Goal: Answer question/provide support

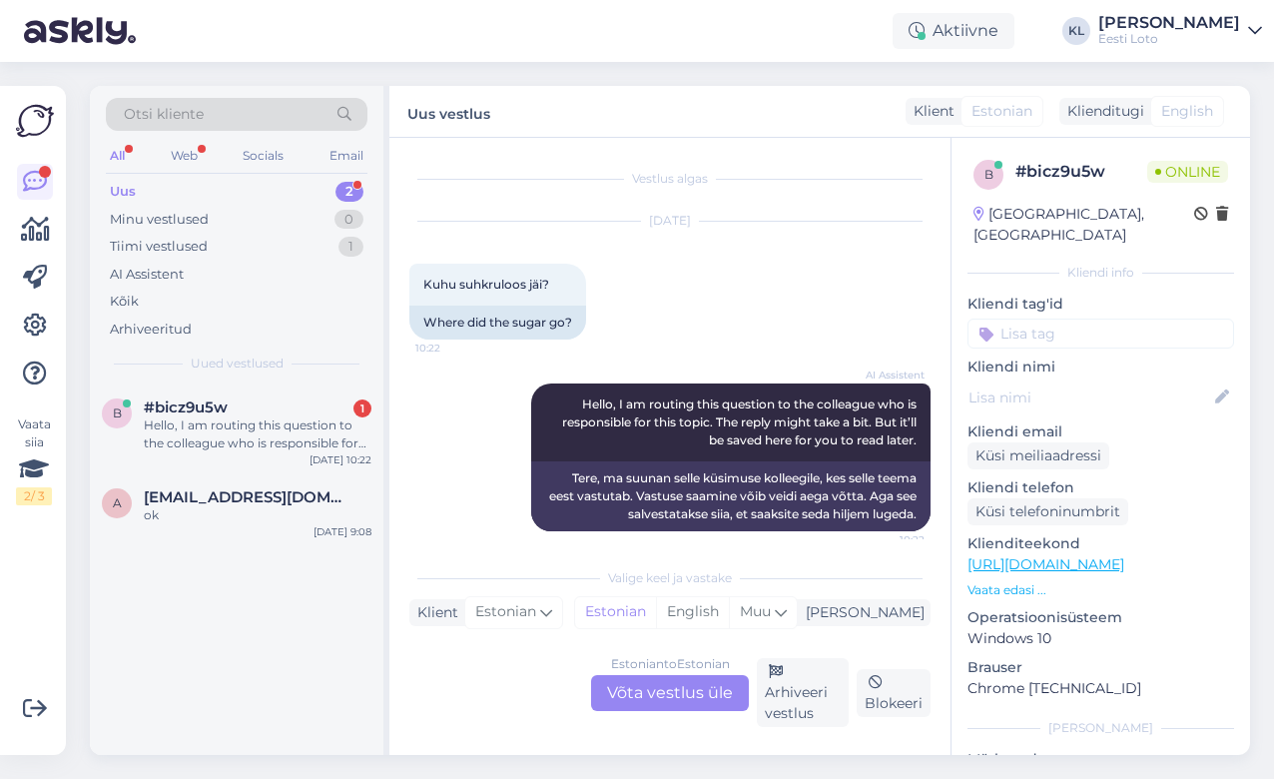
scroll to position [14, 0]
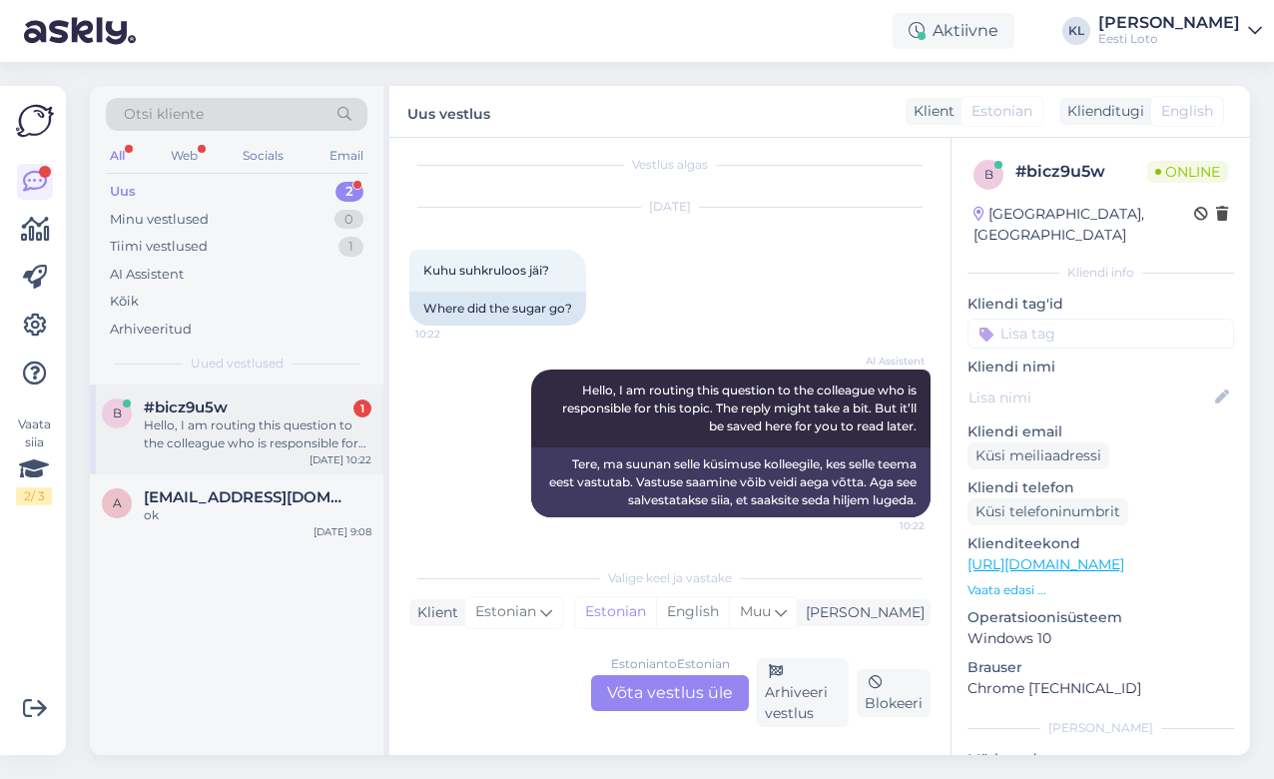
click at [193, 410] on span "#bicz9u5w" at bounding box center [186, 407] width 84 height 18
click at [650, 708] on div "Estonian to Estonian Võta vestlus üle" at bounding box center [670, 693] width 158 height 36
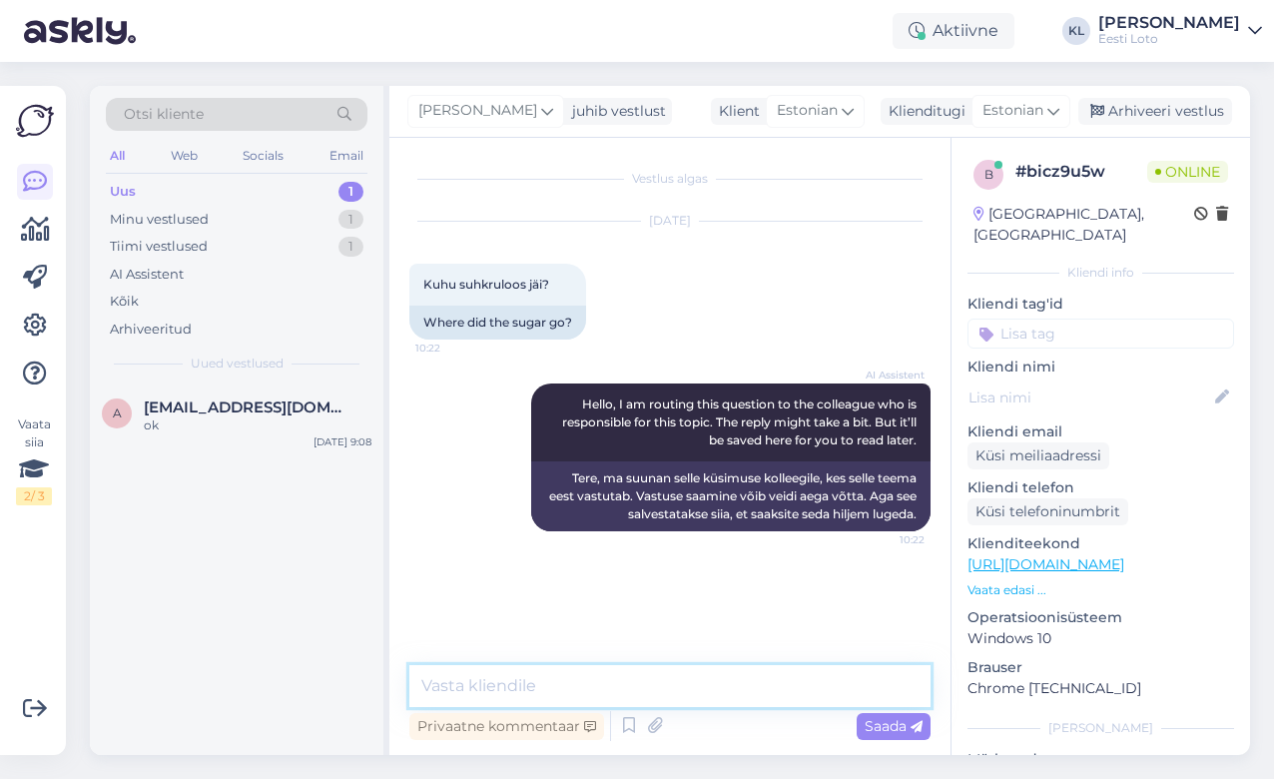
click at [553, 686] on textarea at bounding box center [669, 686] width 521 height 42
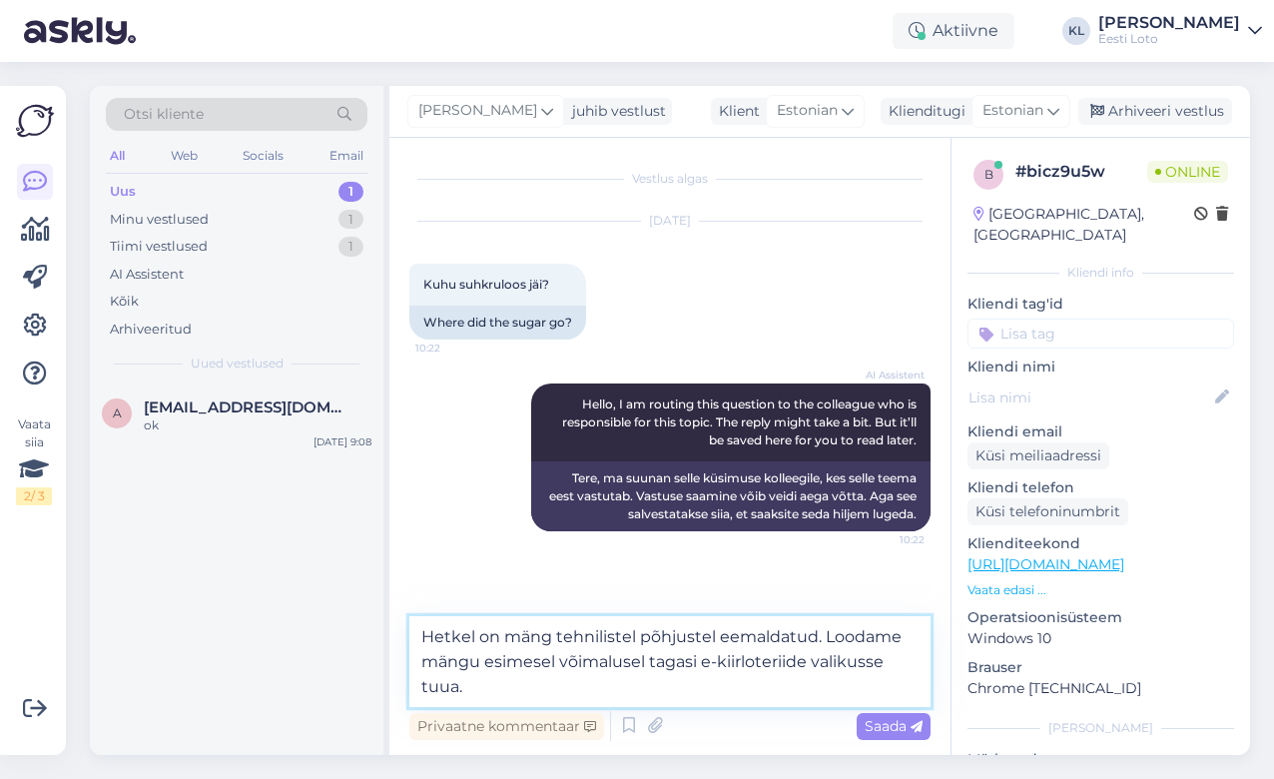
type textarea "Hetkel on mäng tehnilistel põhjustel eemaldatud. Loodame mängu esimesel võimalu…"
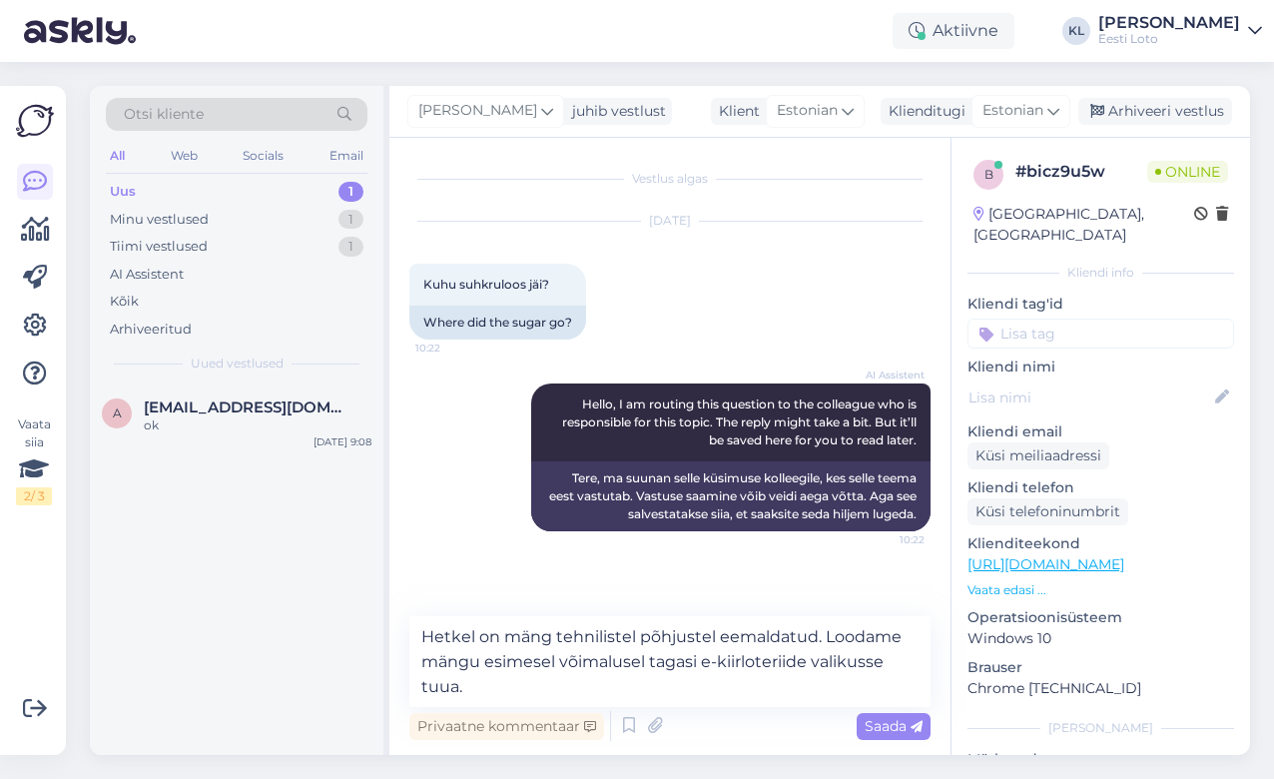
click at [1037, 328] on input at bounding box center [1101, 334] width 267 height 30
type input "e-k"
click at [1114, 378] on div "e-kiirloterii" at bounding box center [1102, 388] width 84 height 20
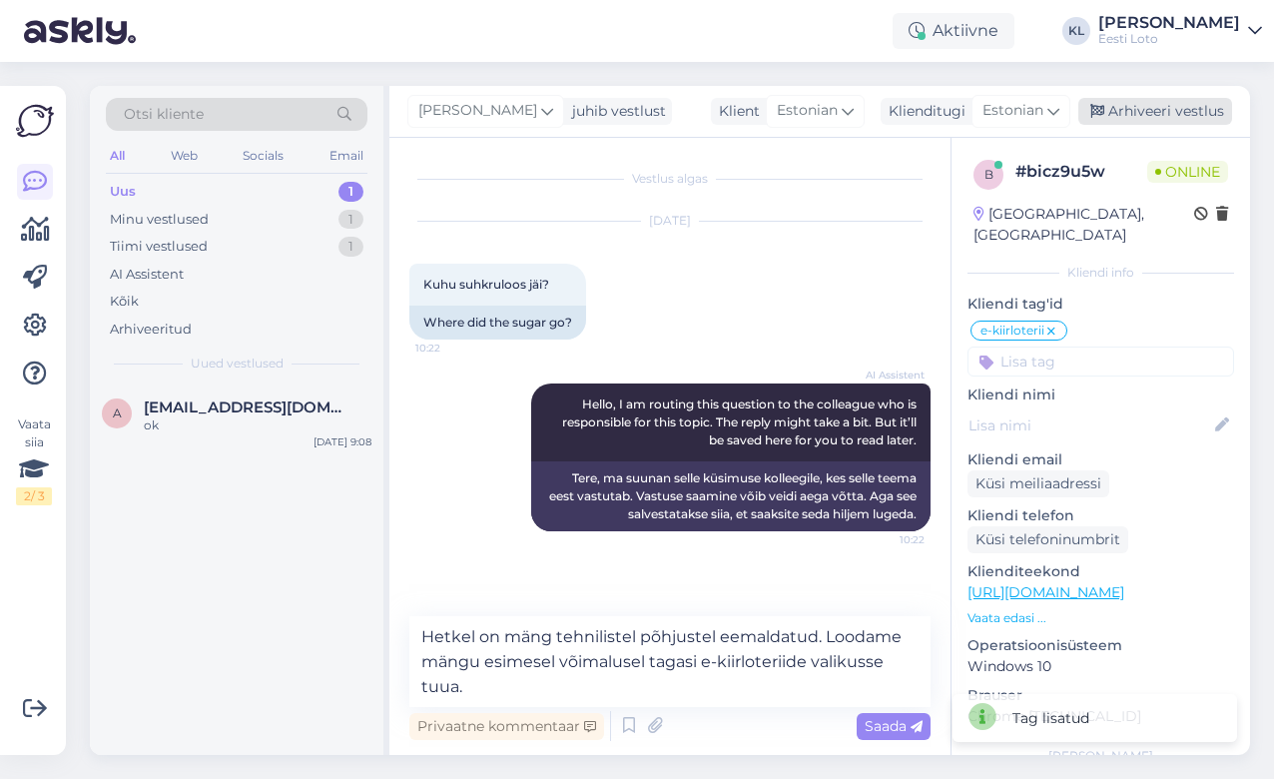
click at [1144, 111] on div "Arhiveeri vestlus" at bounding box center [1156, 111] width 154 height 27
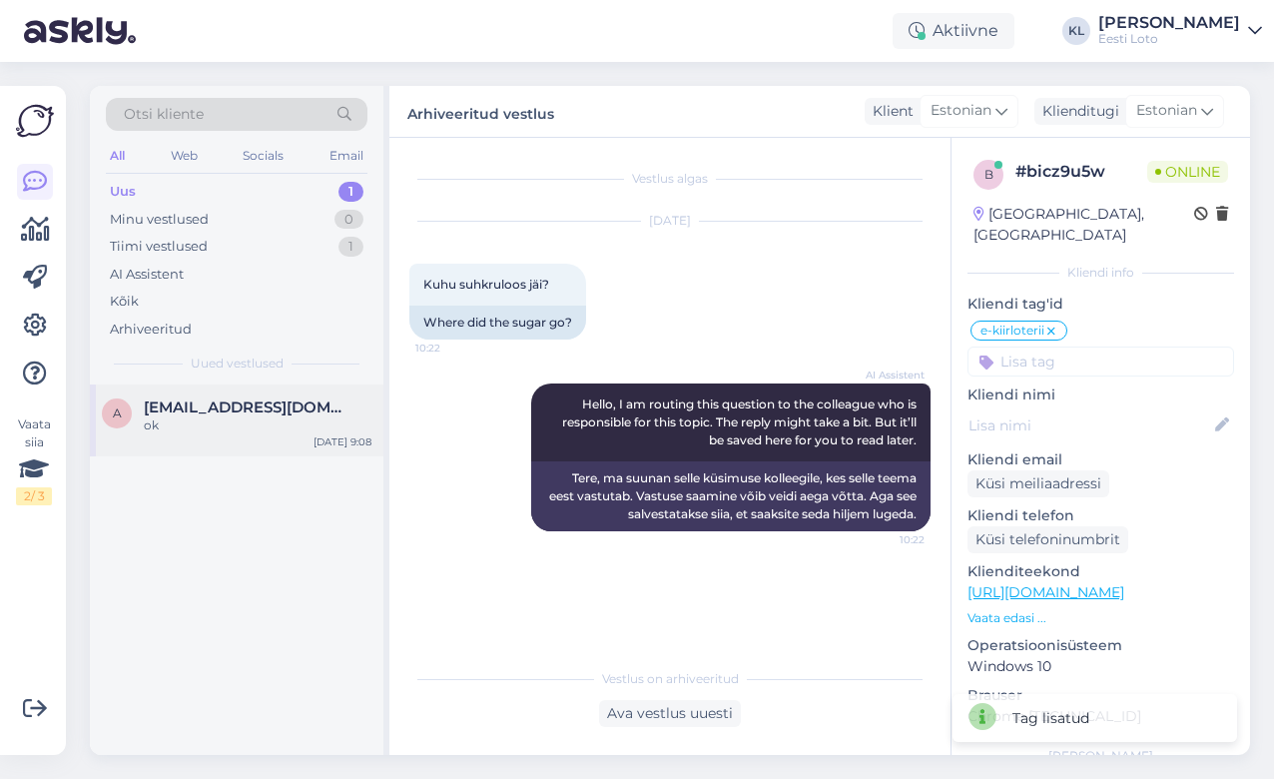
click at [208, 405] on span "[EMAIL_ADDRESS][DOMAIN_NAME]" at bounding box center [248, 407] width 208 height 18
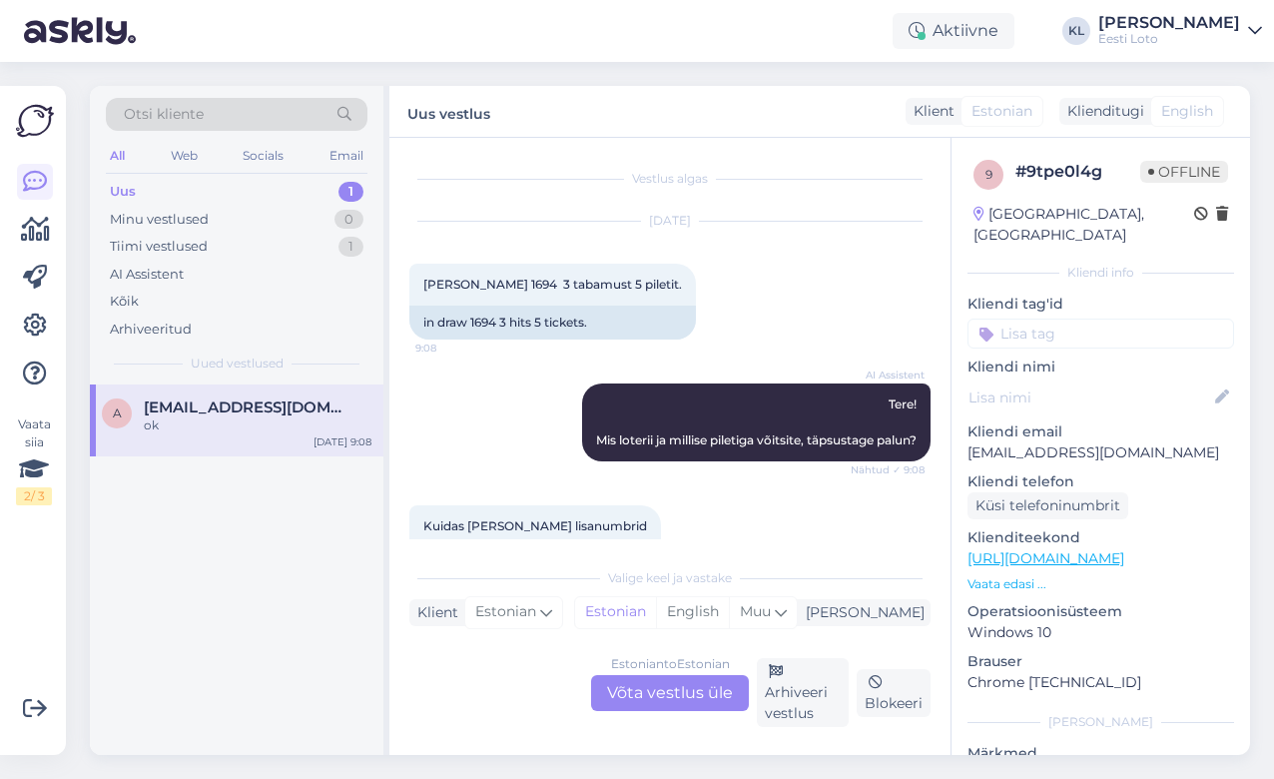
scroll to position [29, 0]
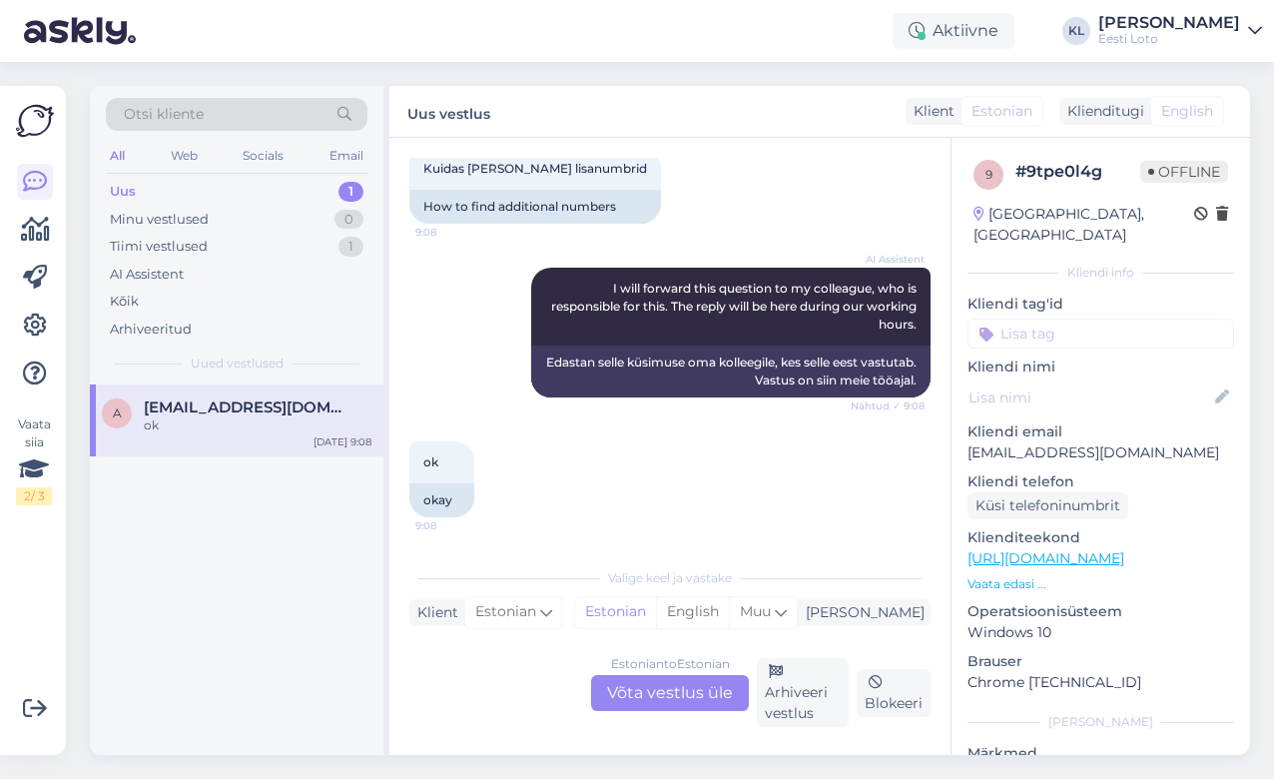
click at [652, 698] on div "Estonian to Estonian Võta vestlus üle" at bounding box center [670, 693] width 158 height 36
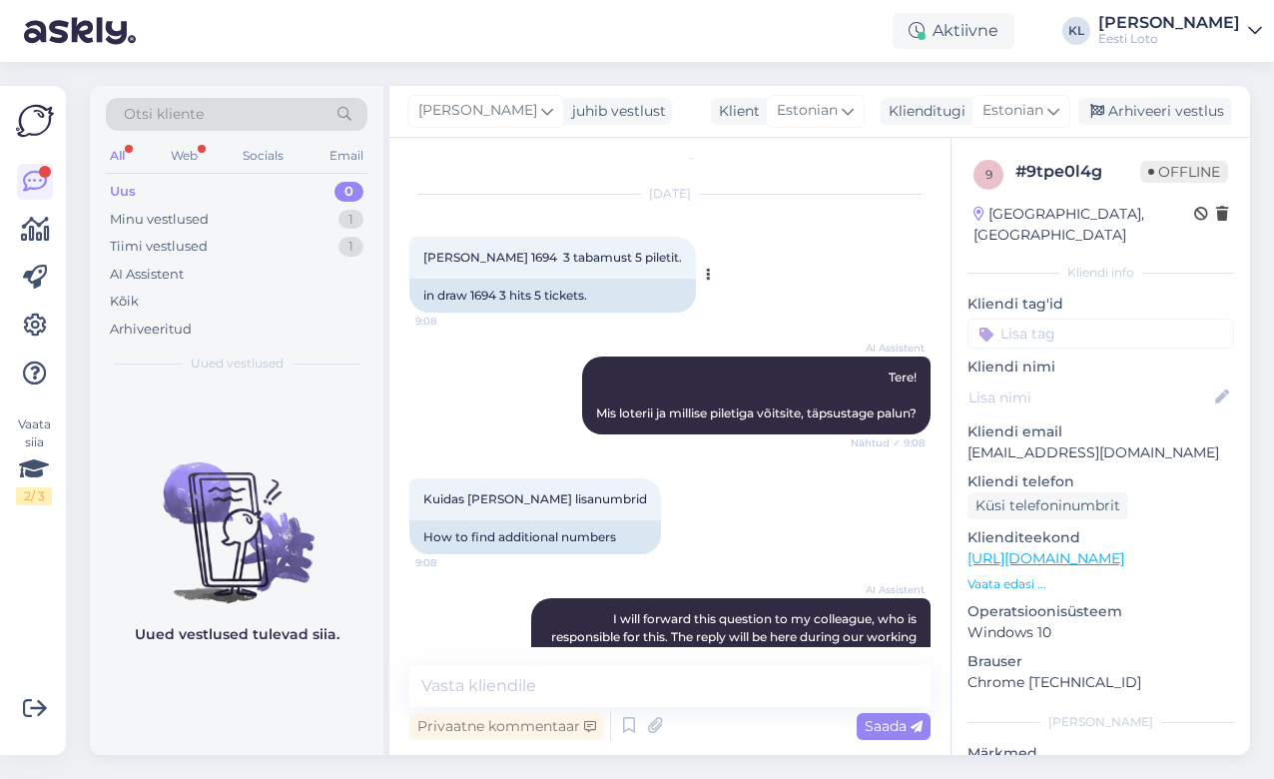
scroll to position [50, 0]
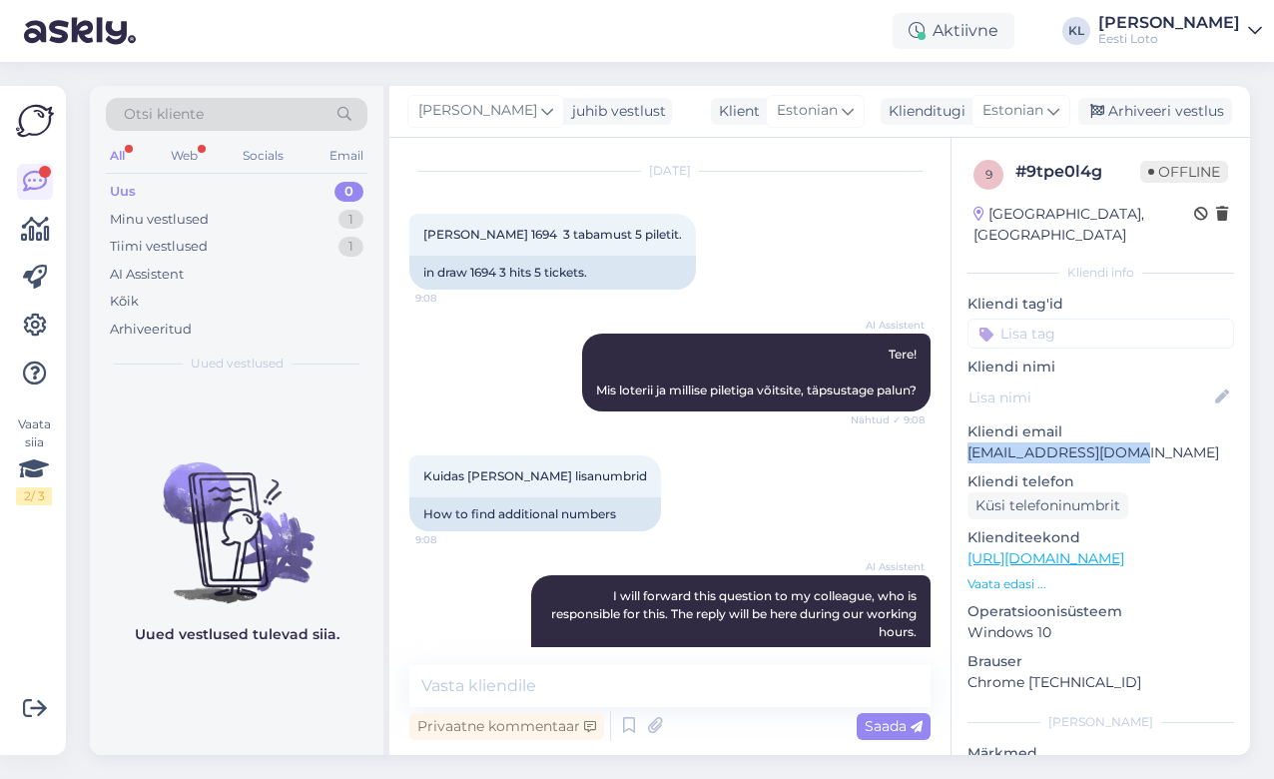
drag, startPoint x: 1140, startPoint y: 433, endPoint x: 968, endPoint y: 437, distance: 172.8
click at [968, 442] on p "[EMAIL_ADDRESS][DOMAIN_NAME]" at bounding box center [1101, 452] width 267 height 21
copy p "[EMAIL_ADDRESS][DOMAIN_NAME]"
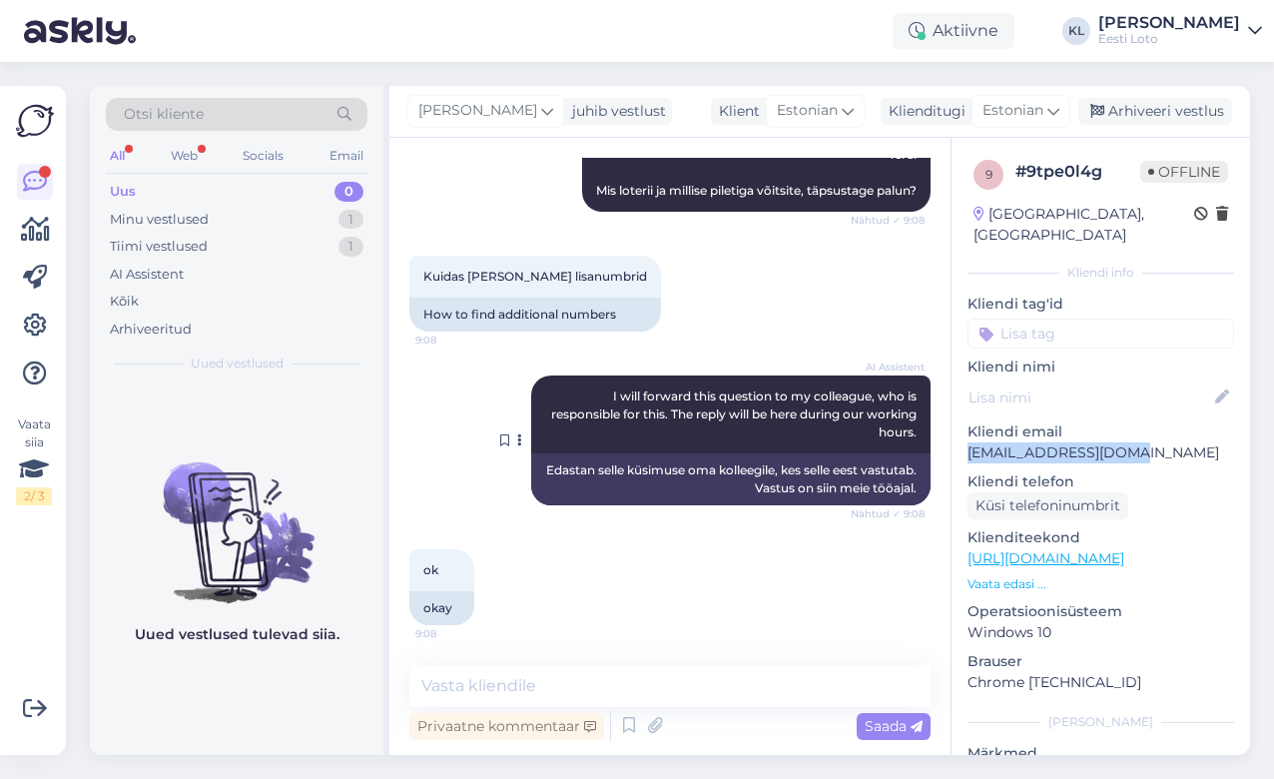
scroll to position [250, 0]
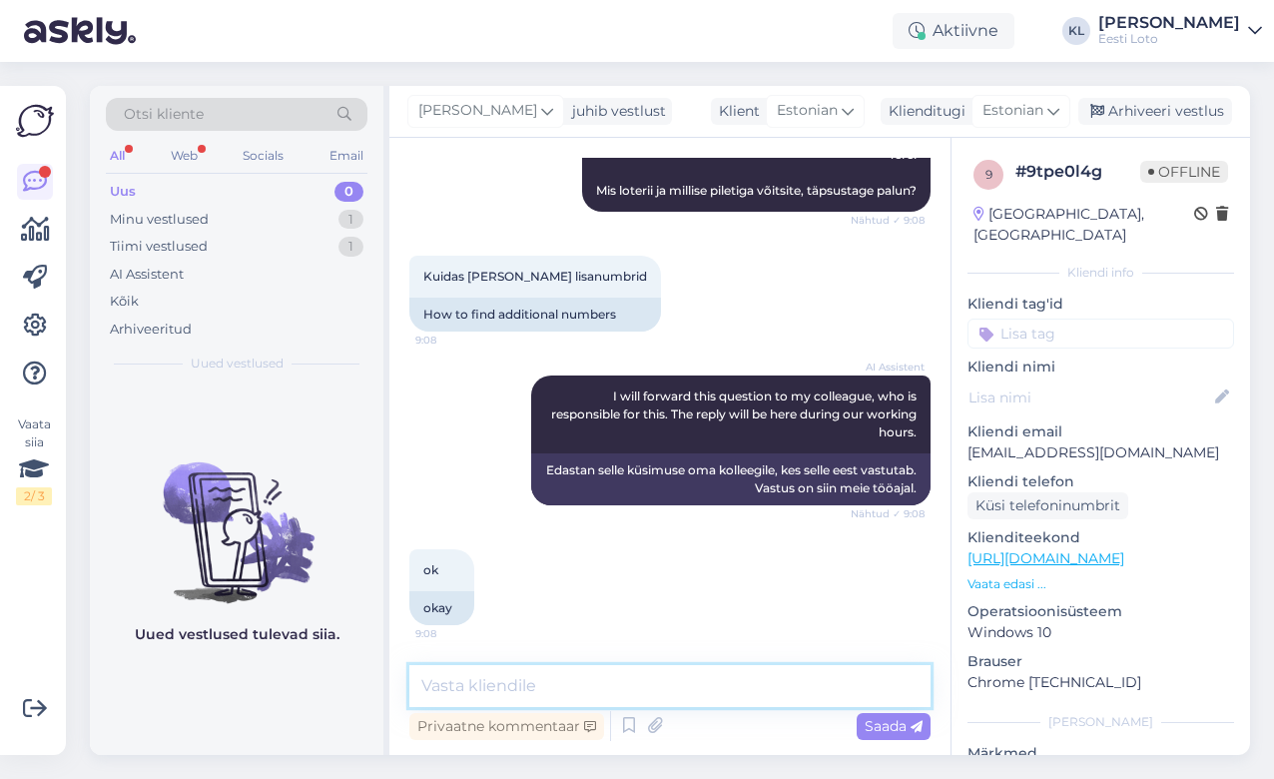
click at [566, 682] on textarea at bounding box center [669, 686] width 521 height 42
paste textarea "Vikinglotto võidunumbrid loositakse kahe eraldi pallikomplektiga ja põhinumbrei…"
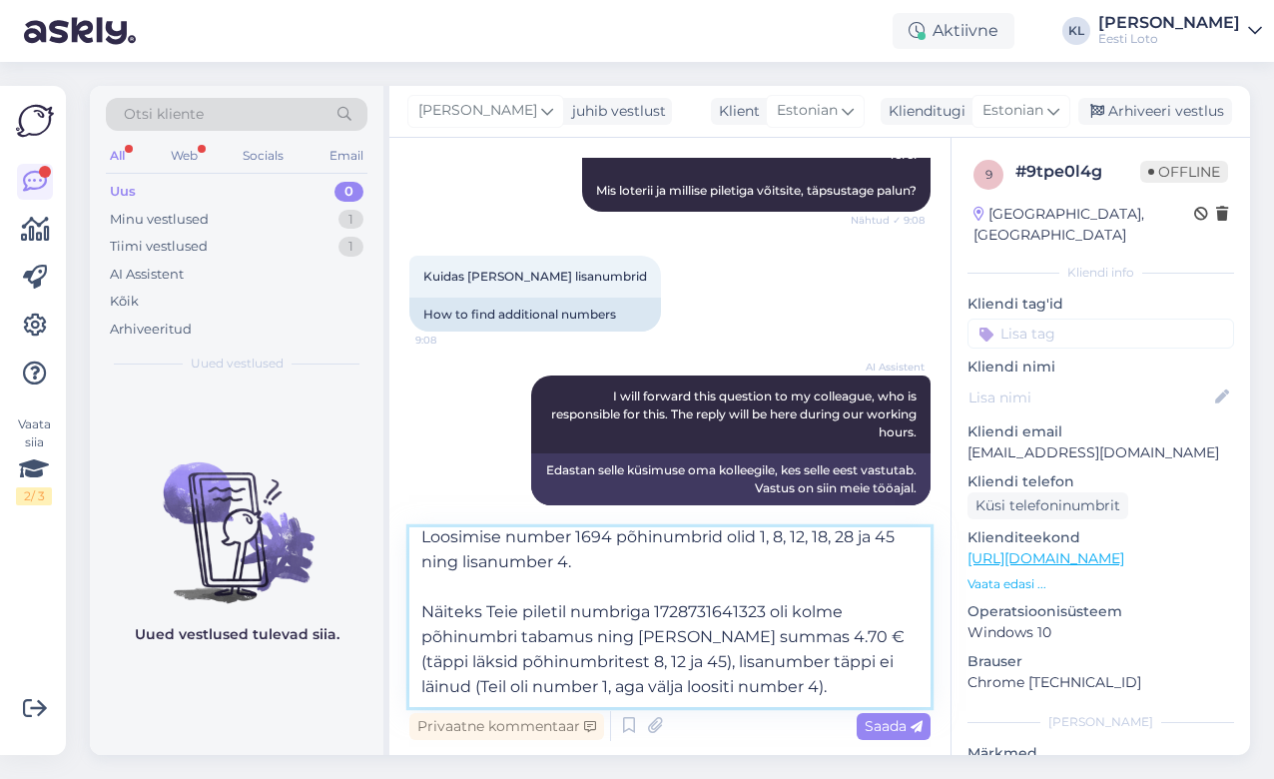
scroll to position [435, 0]
type textarea "Vikinglotto võidunumbrid loositakse kahe eraldi pallikomplektiga ja põhinumbrei…"
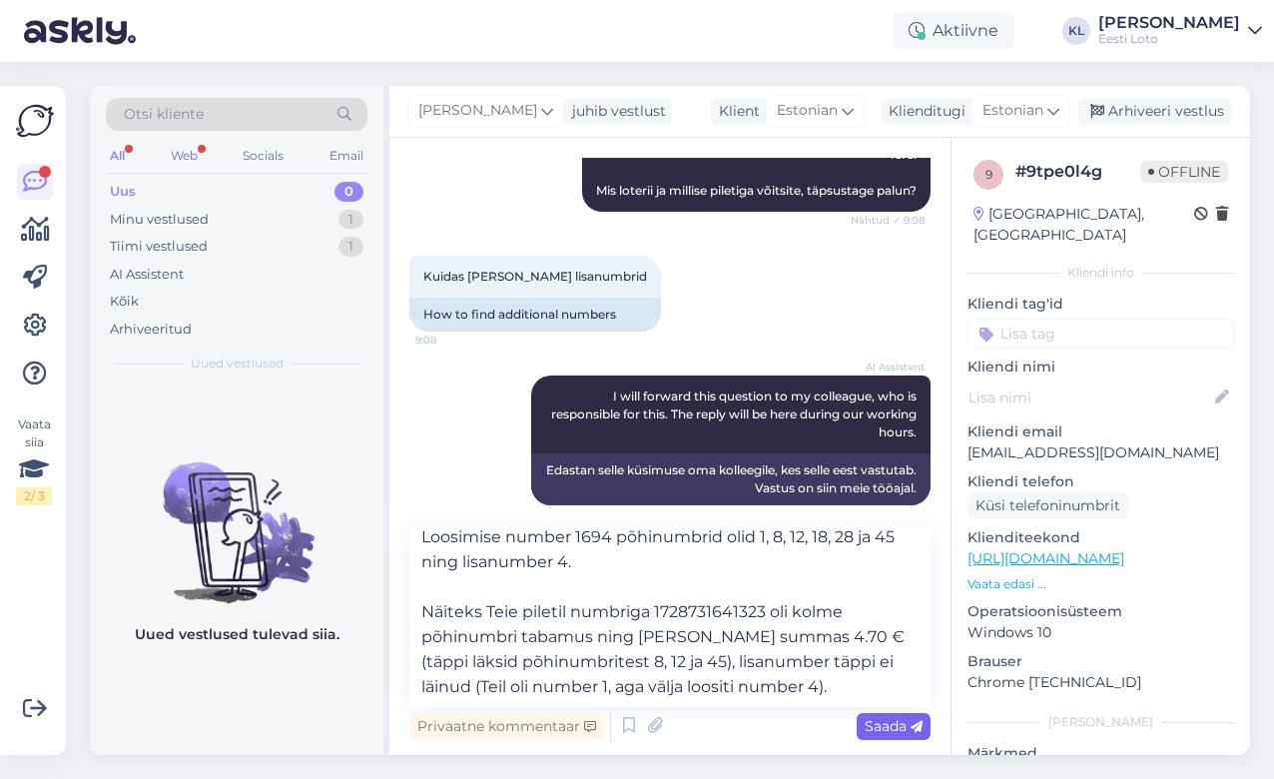
click at [883, 722] on span "Saada" at bounding box center [894, 726] width 58 height 18
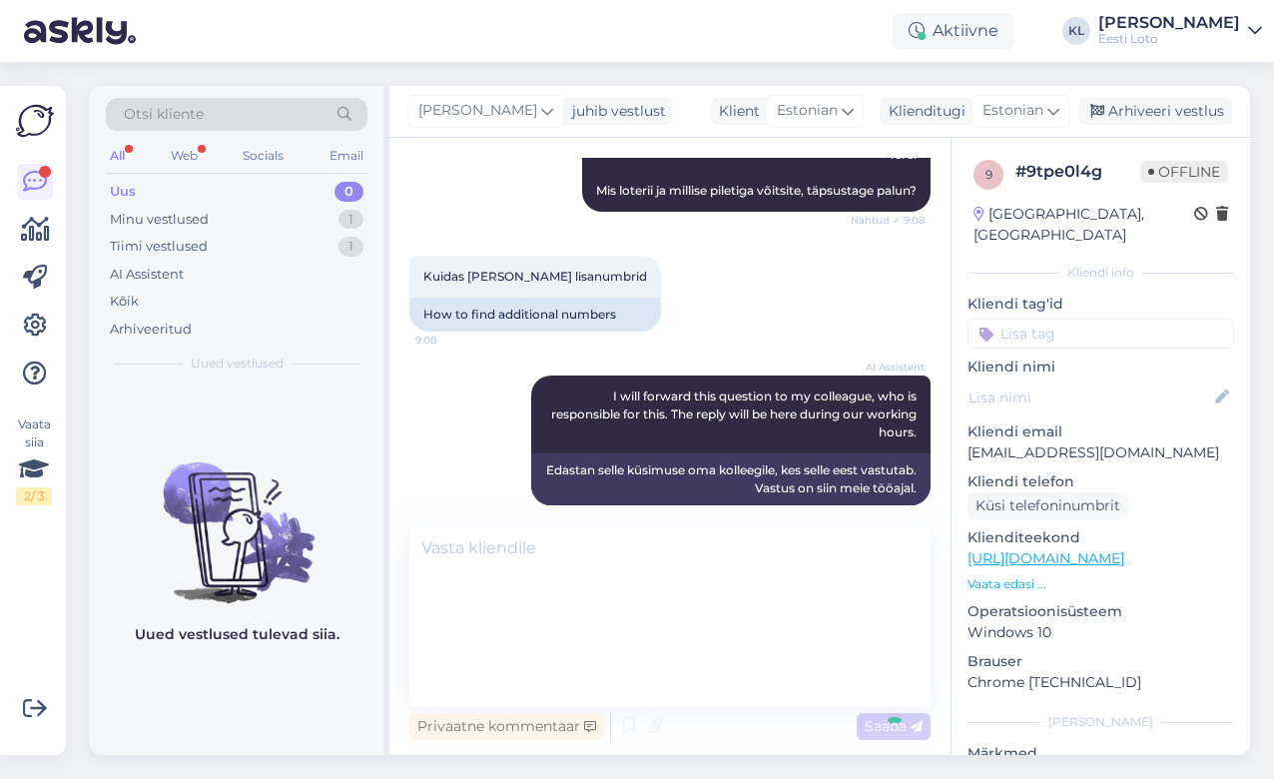
scroll to position [0, 0]
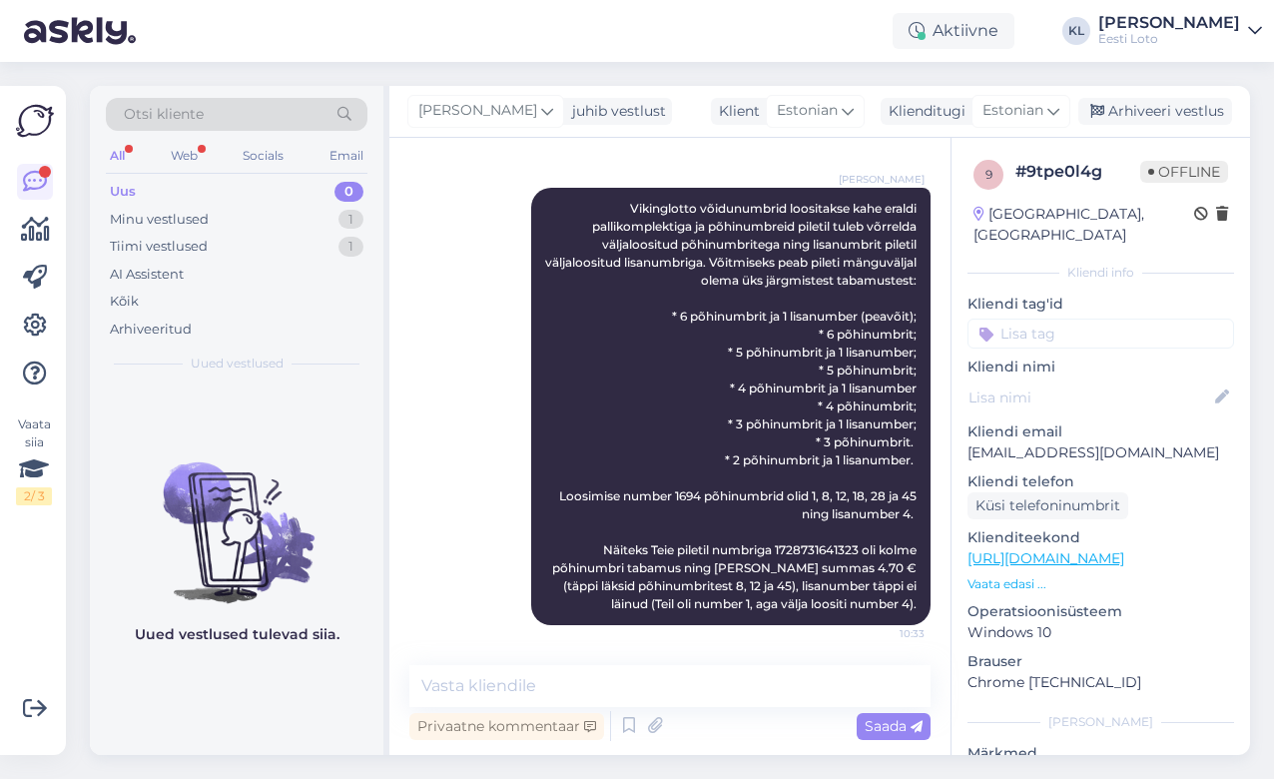
click at [1091, 319] on input at bounding box center [1101, 334] width 267 height 30
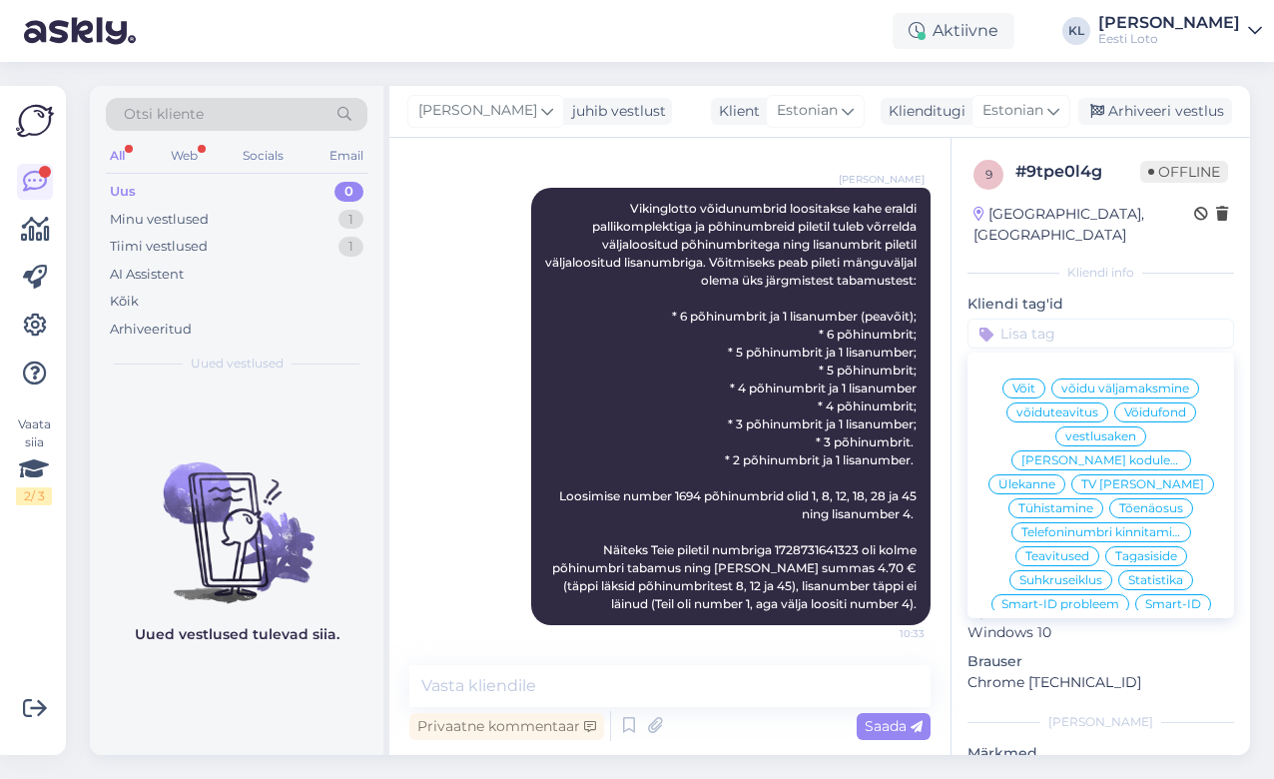
click at [1021, 382] on span "Võit" at bounding box center [1024, 388] width 23 height 12
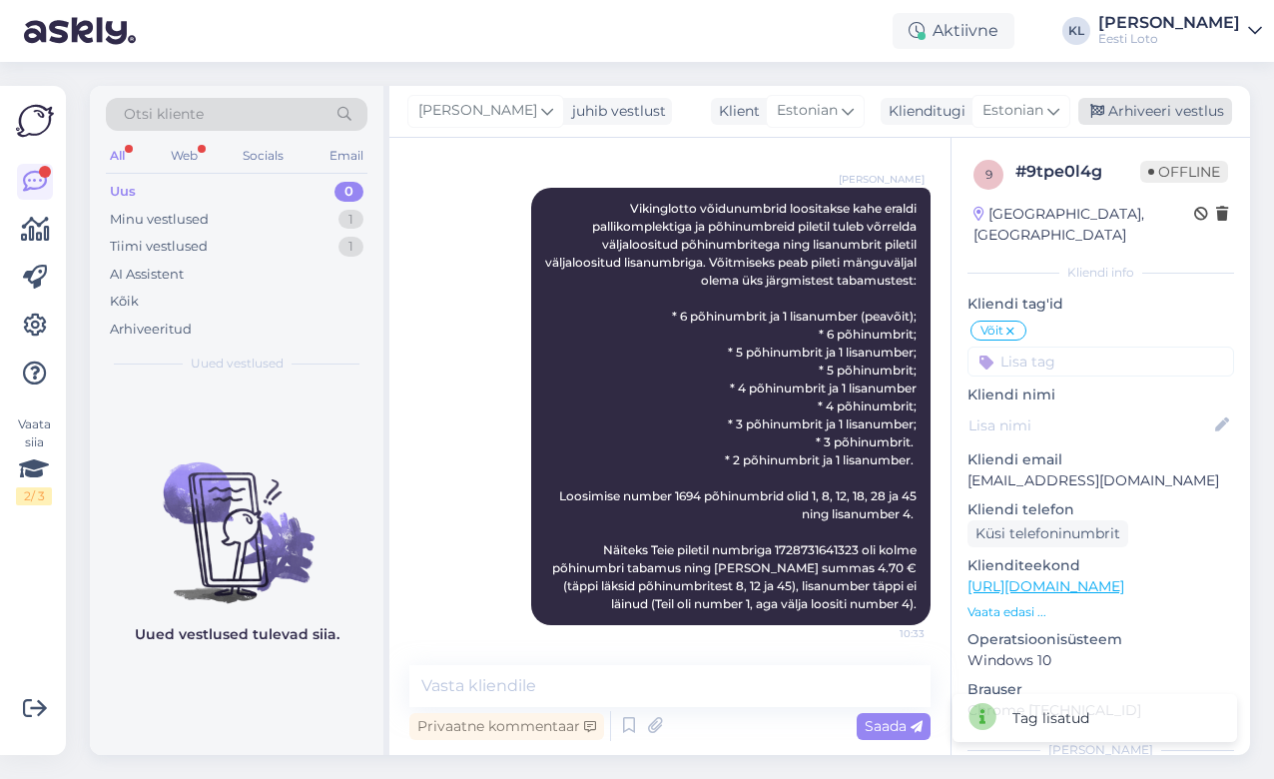
click at [1167, 111] on div "Arhiveeri vestlus" at bounding box center [1156, 111] width 154 height 27
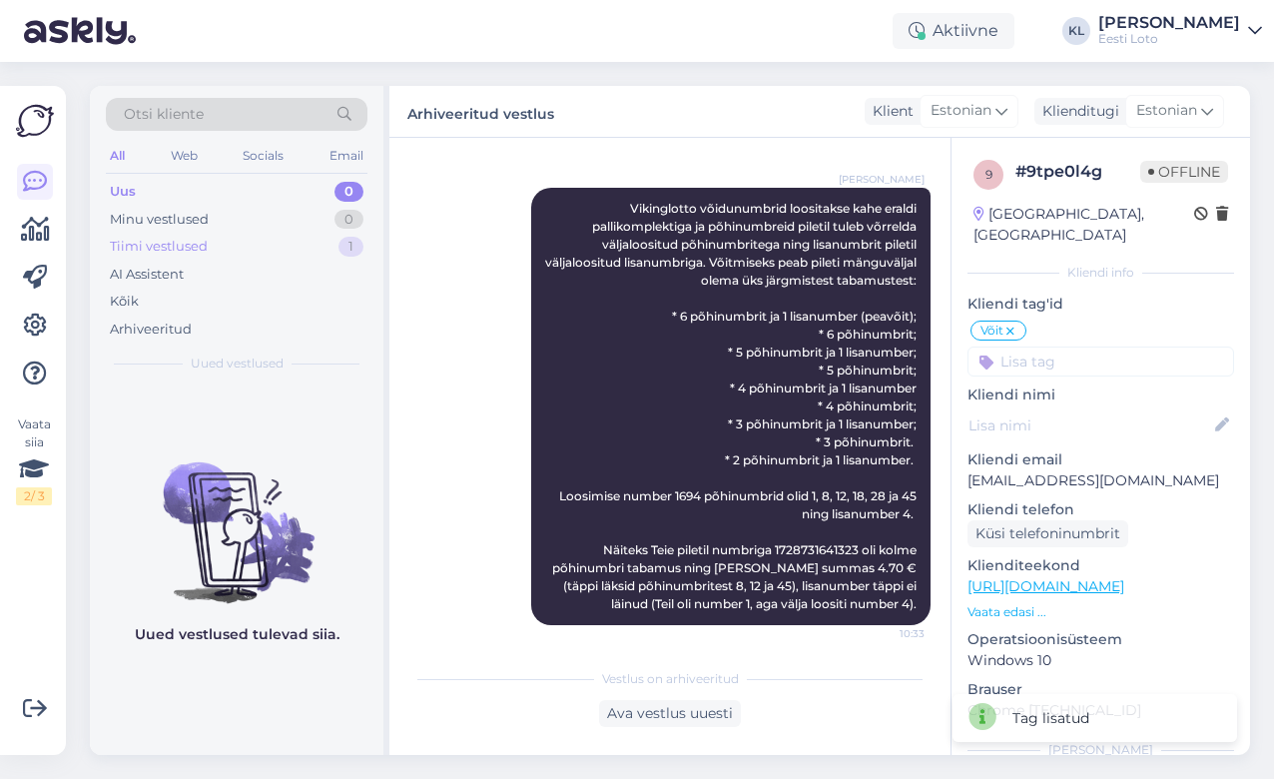
click at [282, 247] on div "Tiimi vestlused 1" at bounding box center [237, 247] width 262 height 28
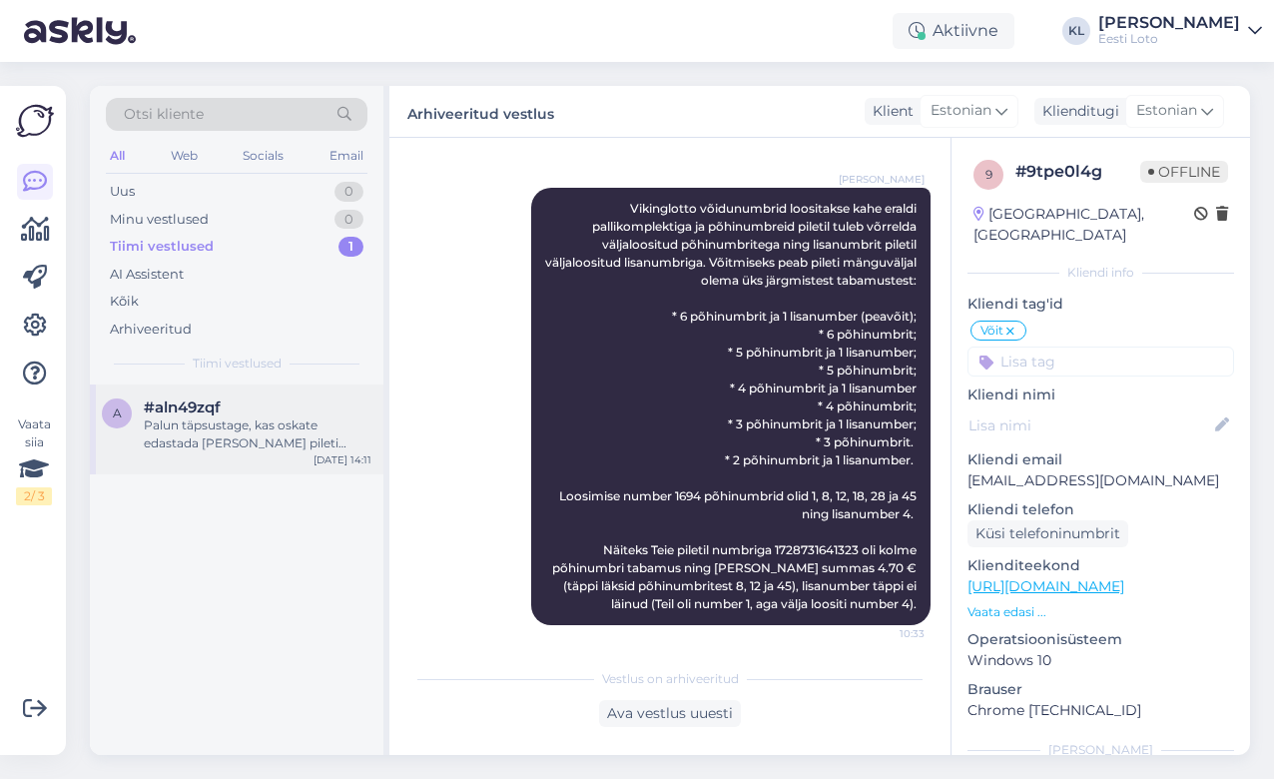
click at [254, 441] on div "Palun täpsustage, kas oskate edastada [PERSON_NAME] pileti numbri?" at bounding box center [258, 434] width 228 height 36
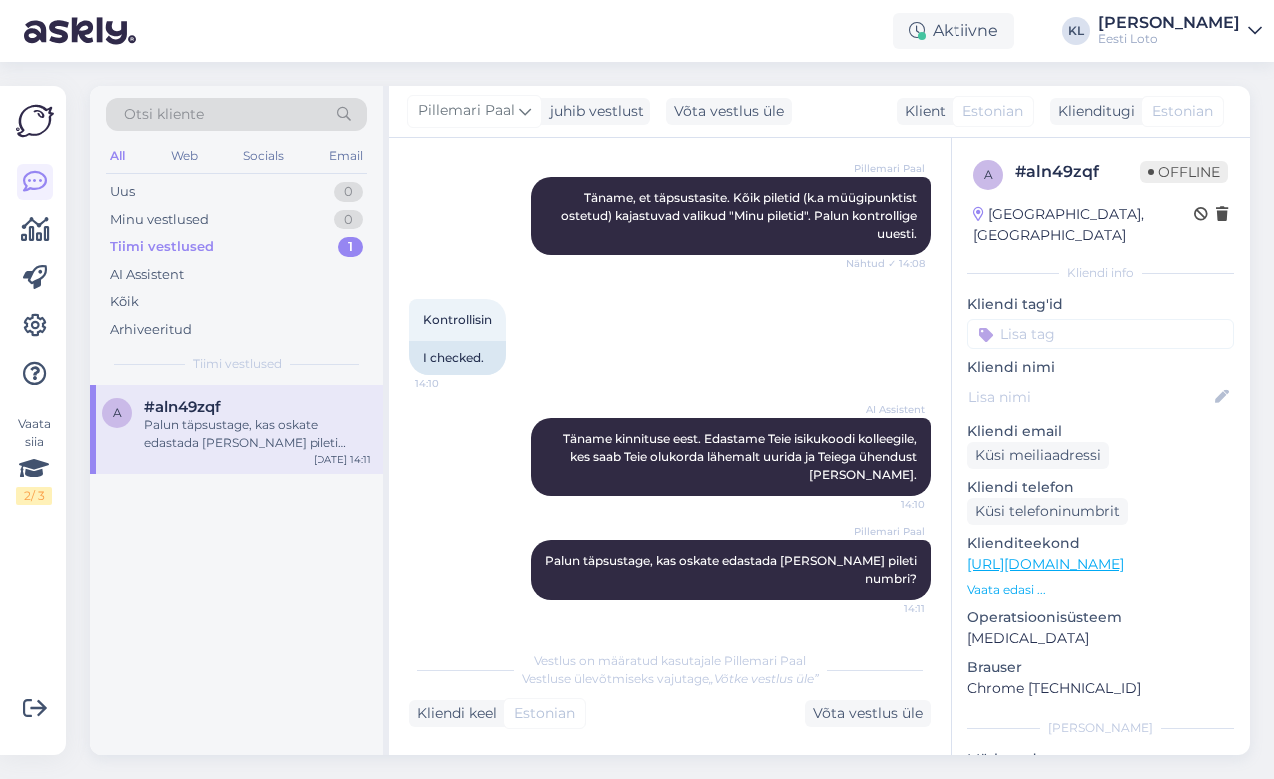
scroll to position [610, 0]
click at [187, 245] on div "Tiimi vestlused" at bounding box center [162, 247] width 104 height 20
click at [253, 187] on div "Uus 0" at bounding box center [237, 192] width 262 height 28
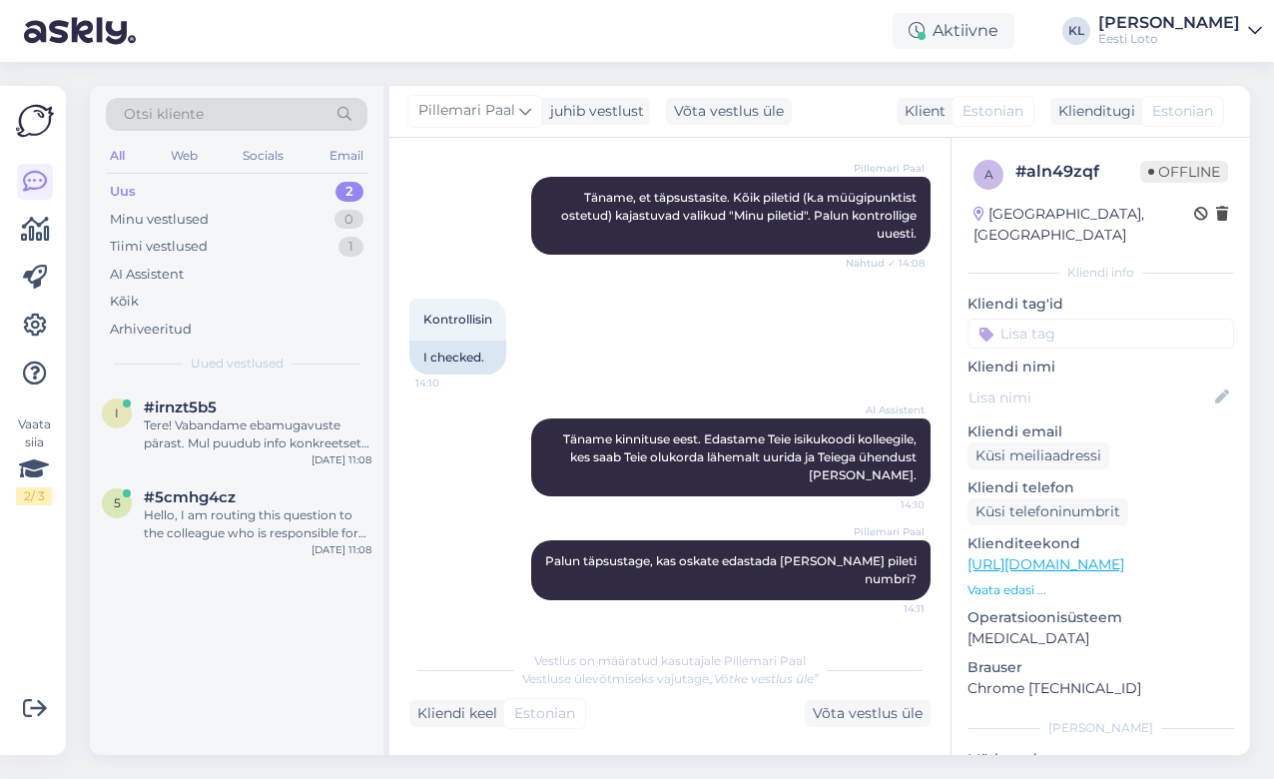
click at [180, 191] on div "Uus 2" at bounding box center [237, 192] width 262 height 28
click at [224, 419] on div "Tere! Vabandame ebamugavuste pärast. Mul puudub info konkreetsete e-kiirloterii…" at bounding box center [258, 434] width 228 height 36
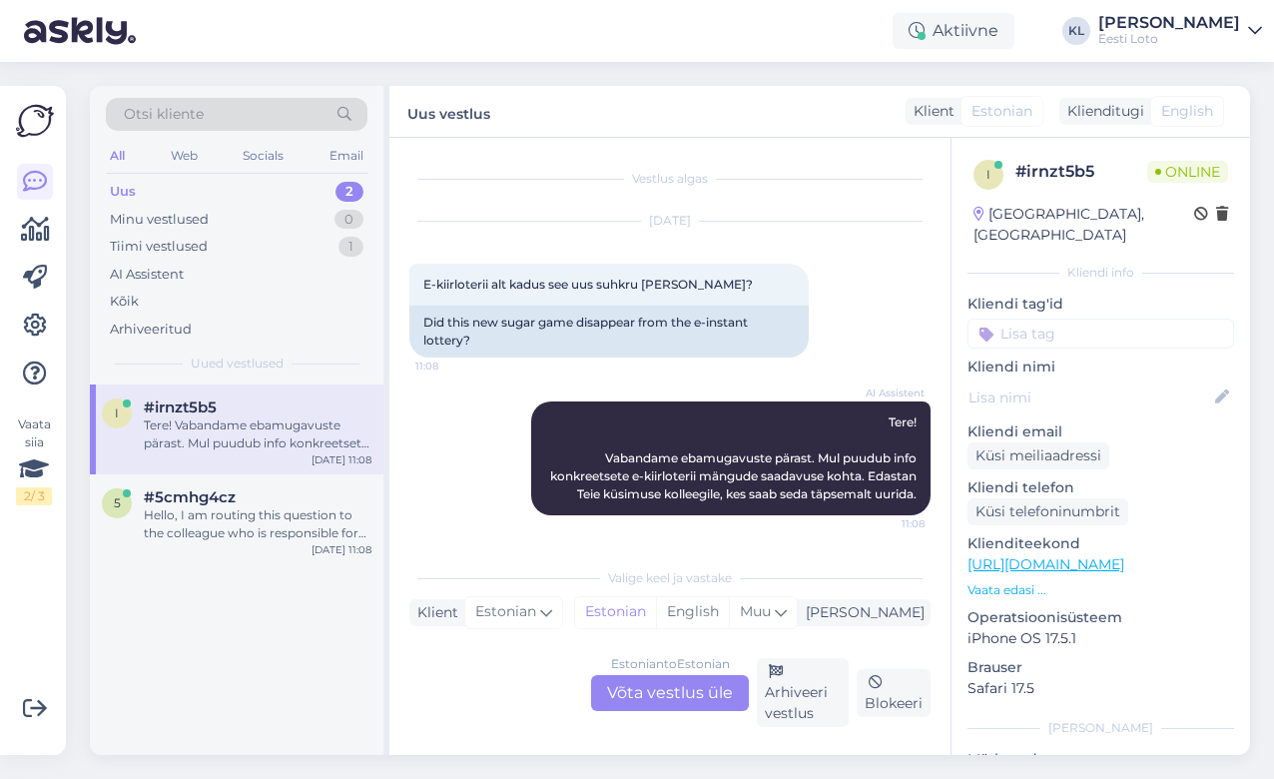
scroll to position [16, 0]
click at [667, 687] on div "Estonian to Estonian Võta vestlus üle" at bounding box center [670, 693] width 158 height 36
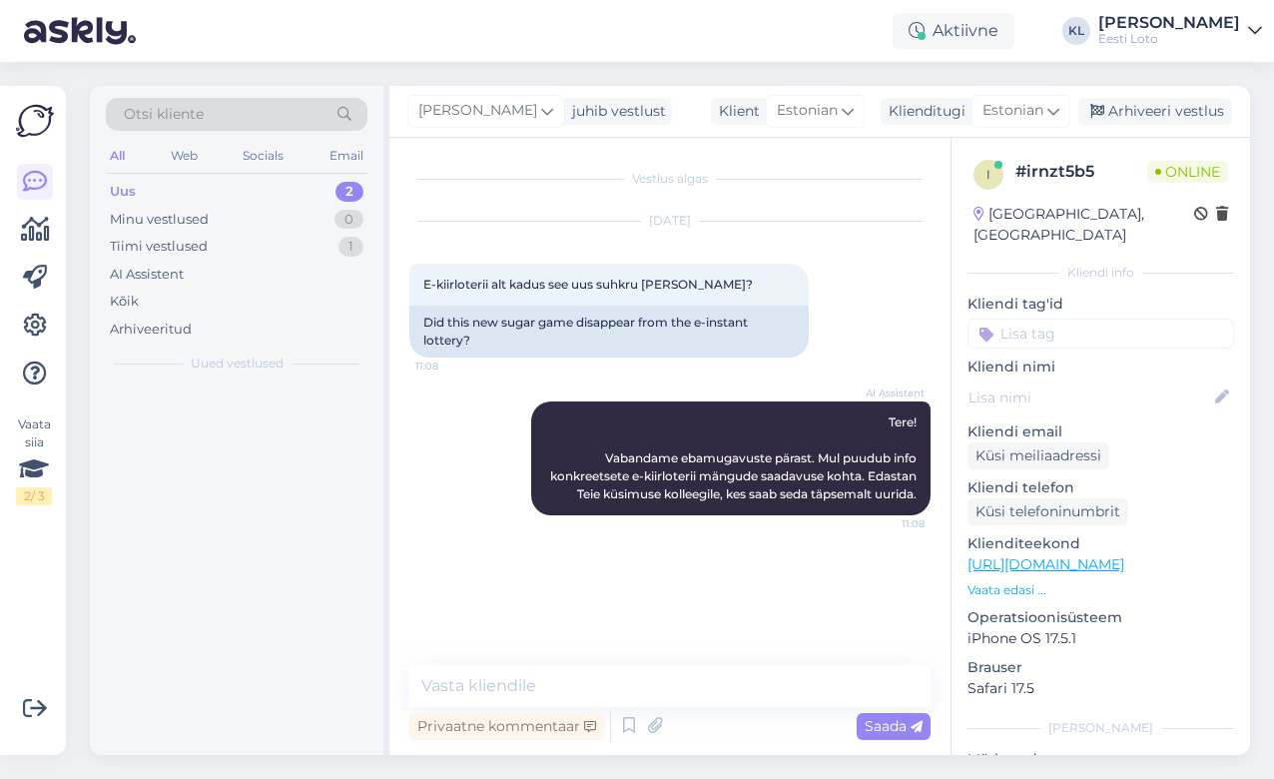
scroll to position [0, 0]
click at [148, 326] on div "Arhiveeritud" at bounding box center [151, 330] width 82 height 20
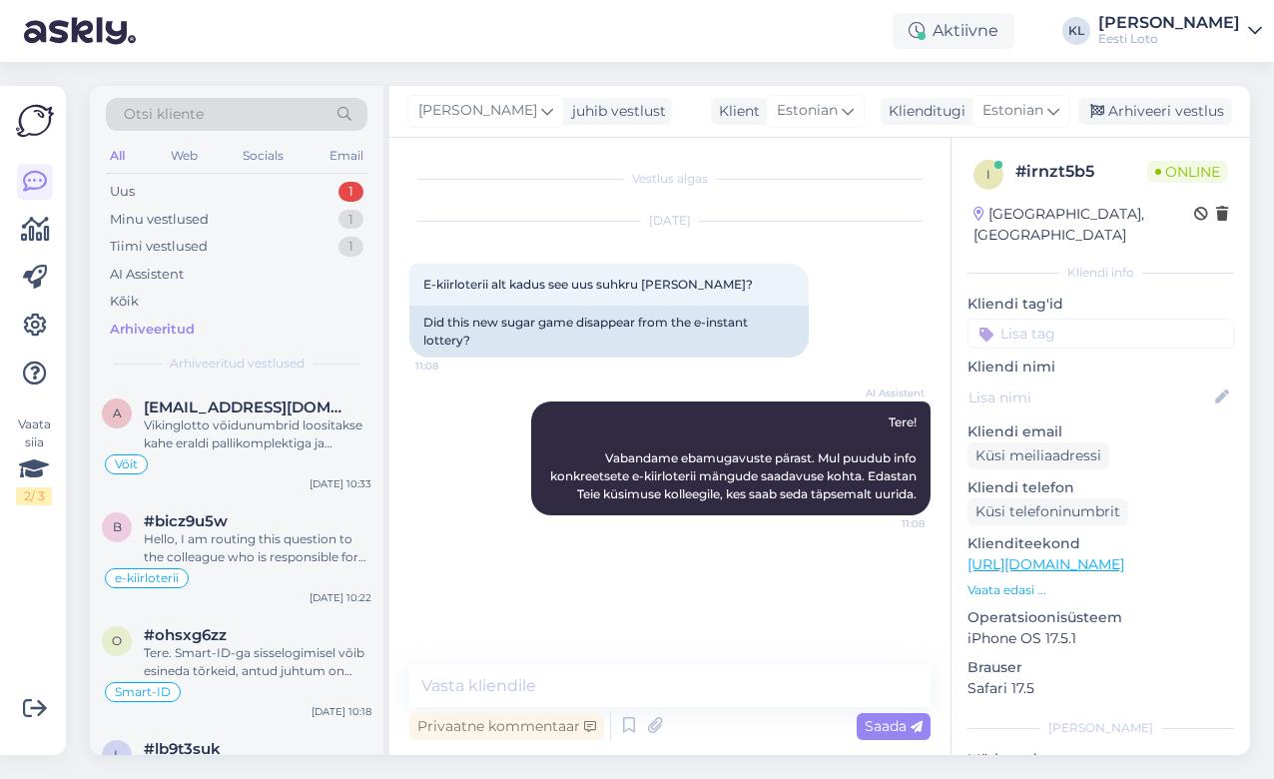
click at [247, 110] on div "Otsi kliente" at bounding box center [237, 114] width 262 height 33
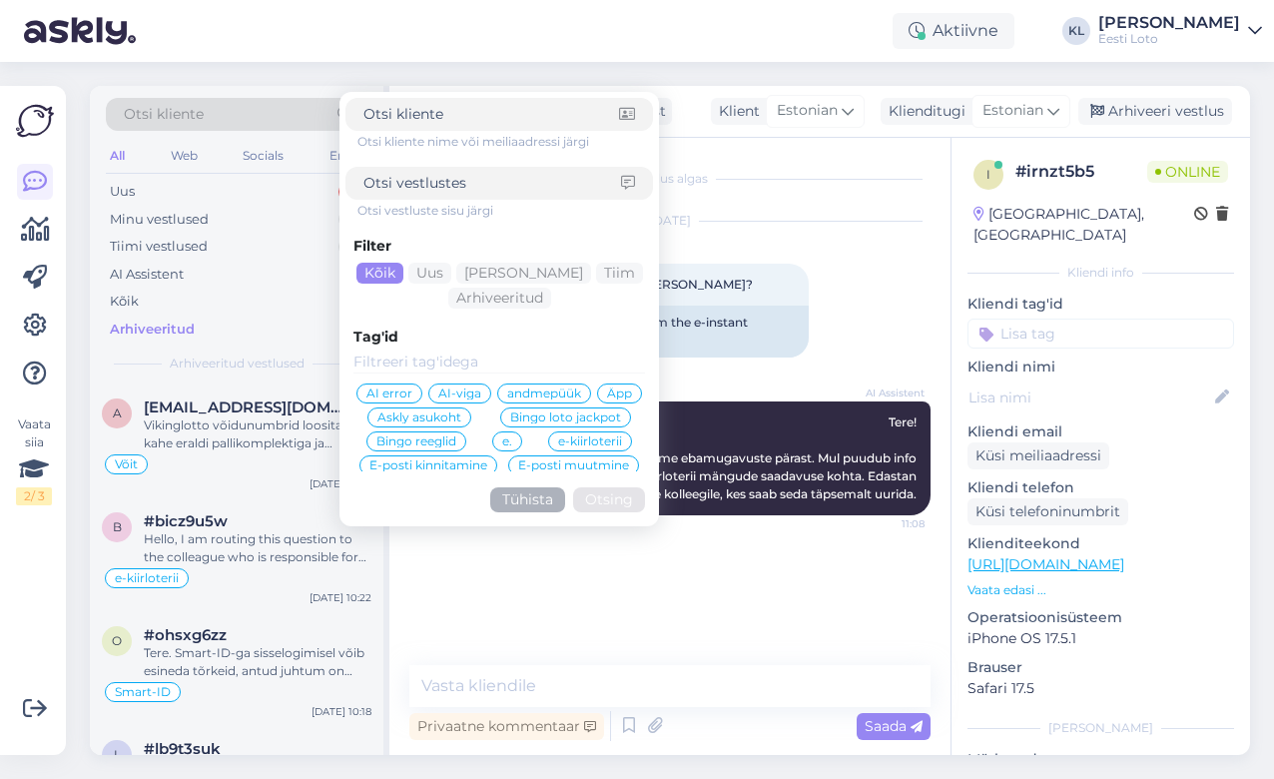
click at [407, 173] on input at bounding box center [493, 183] width 258 height 21
type input "tehnilistel"
click at [609, 499] on button "Otsing" at bounding box center [609, 499] width 72 height 25
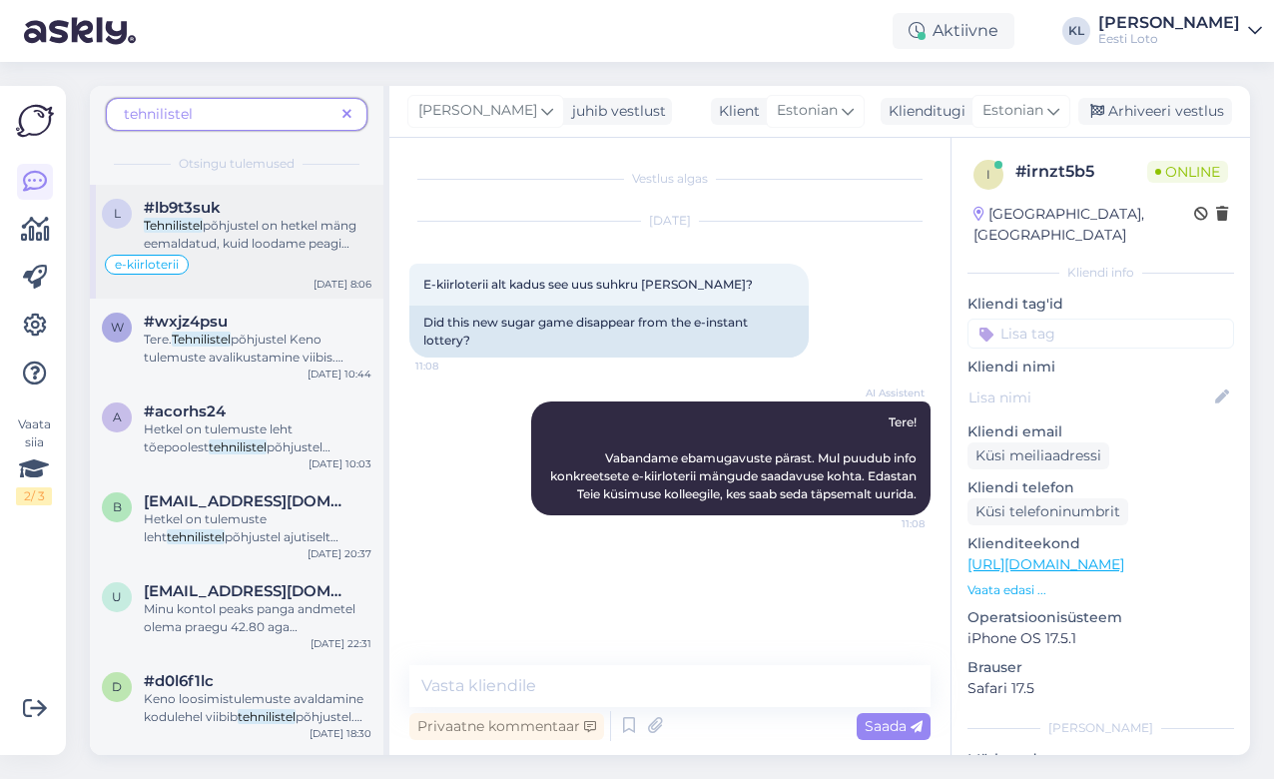
click at [220, 258] on div "e-kiirloterii" at bounding box center [237, 265] width 270 height 24
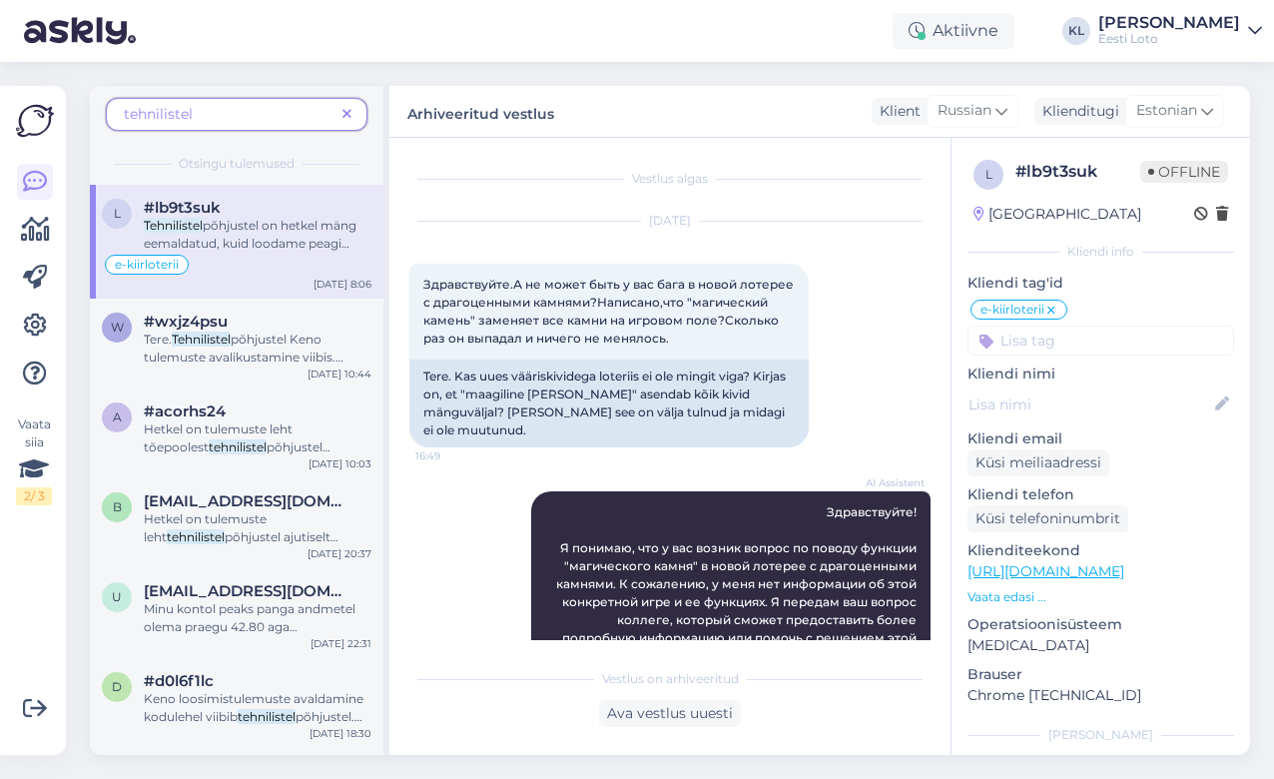
scroll to position [2054, 0]
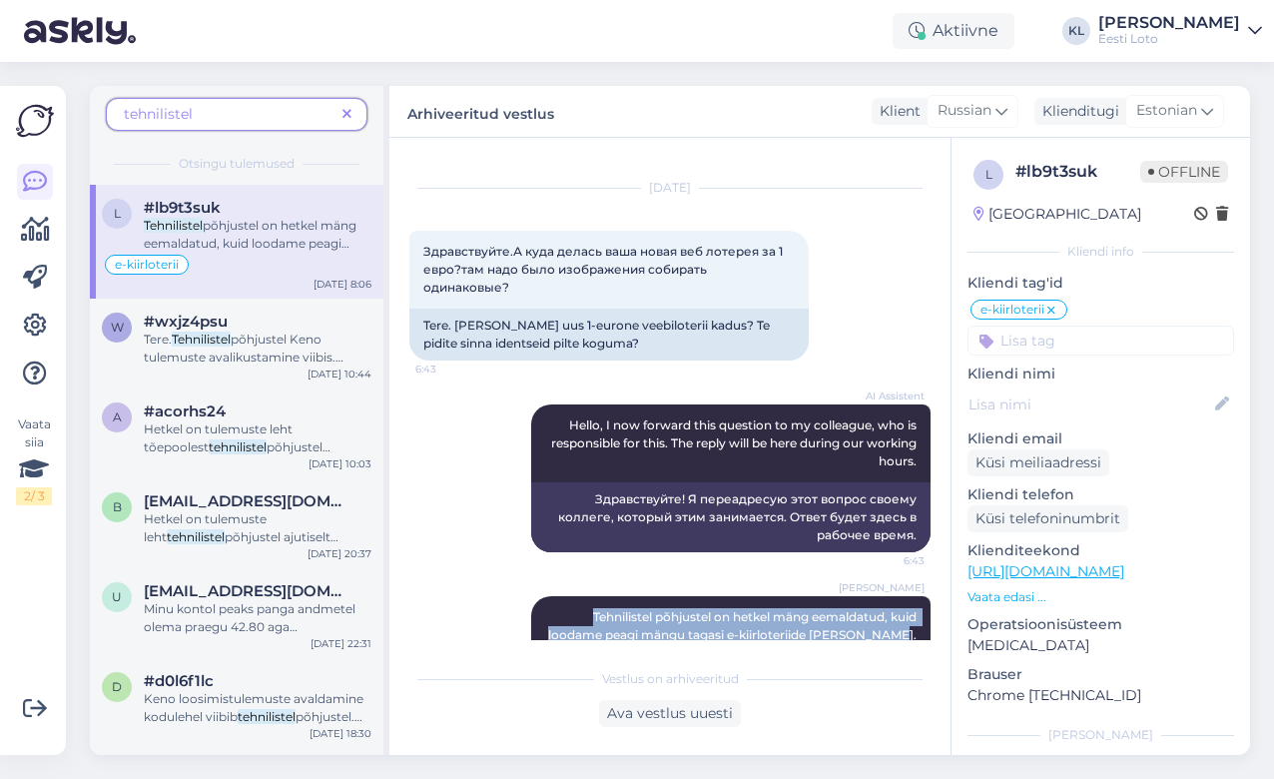
drag, startPoint x: 918, startPoint y: 531, endPoint x: 566, endPoint y: 509, distance: 352.2
click at [566, 596] on div "[PERSON_NAME] Tehnilistel põhjustel on hetkel mäng eemaldatud, kuid loodame pea…" at bounding box center [730, 626] width 399 height 60
copy span "Tehnilistel põhjustel on hetkel mäng eemaldatud, kuid loodame peagi mängu tagas…"
click at [35, 176] on icon at bounding box center [35, 182] width 24 height 24
click at [351, 108] on icon at bounding box center [347, 115] width 9 height 14
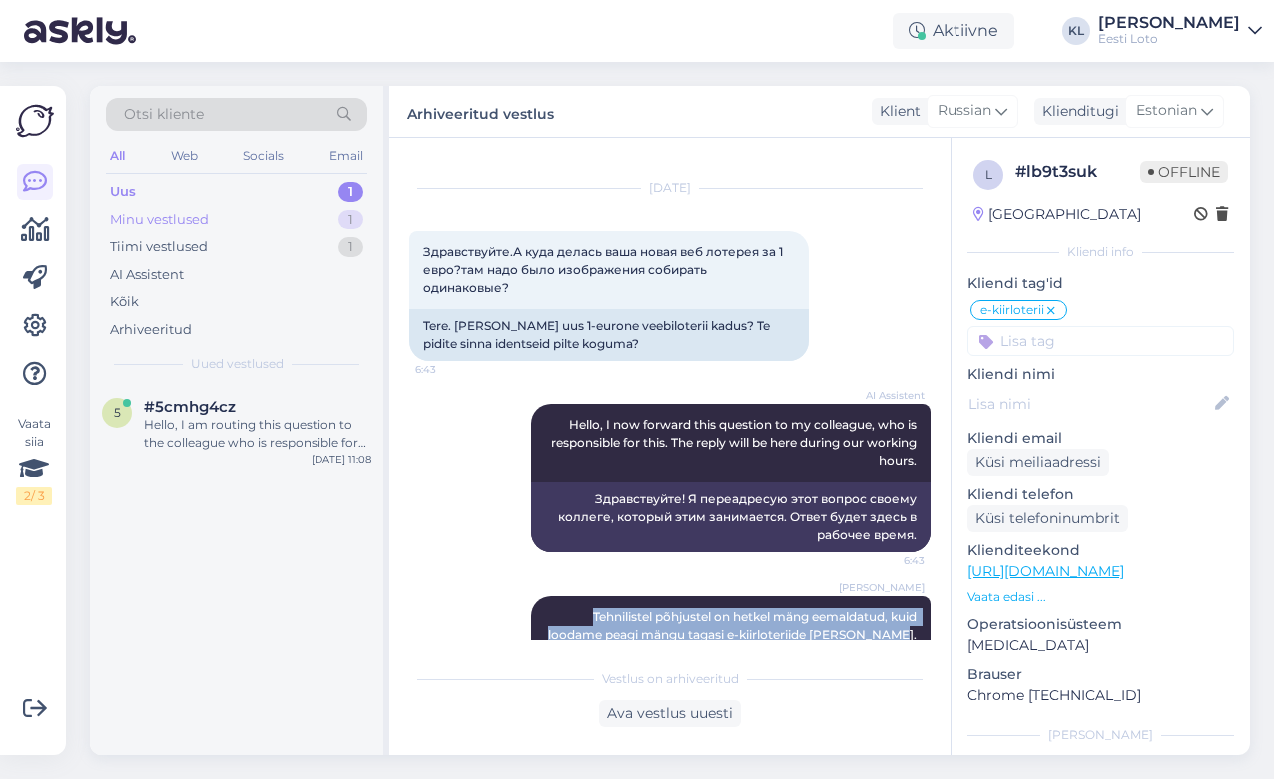
click at [203, 217] on div "Minu vestlused" at bounding box center [159, 220] width 99 height 20
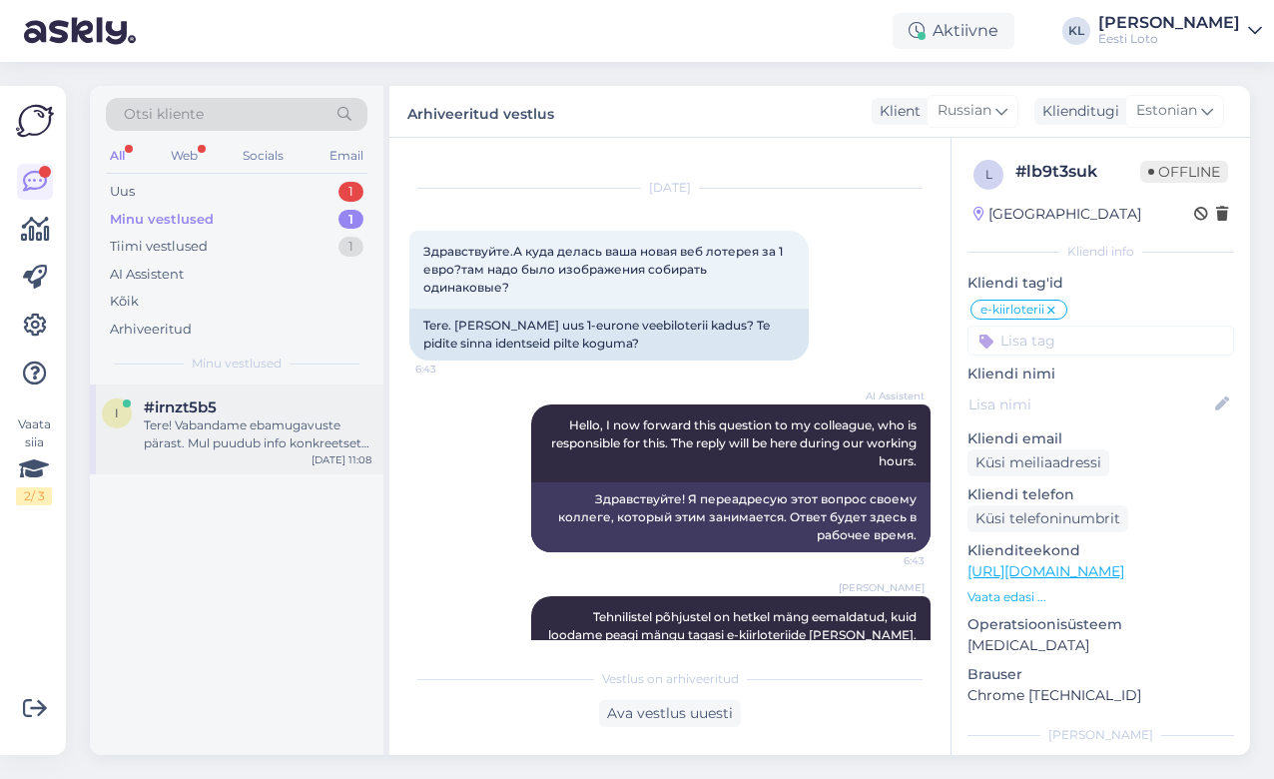
click at [292, 405] on div "#irnzt5b5" at bounding box center [258, 407] width 228 height 18
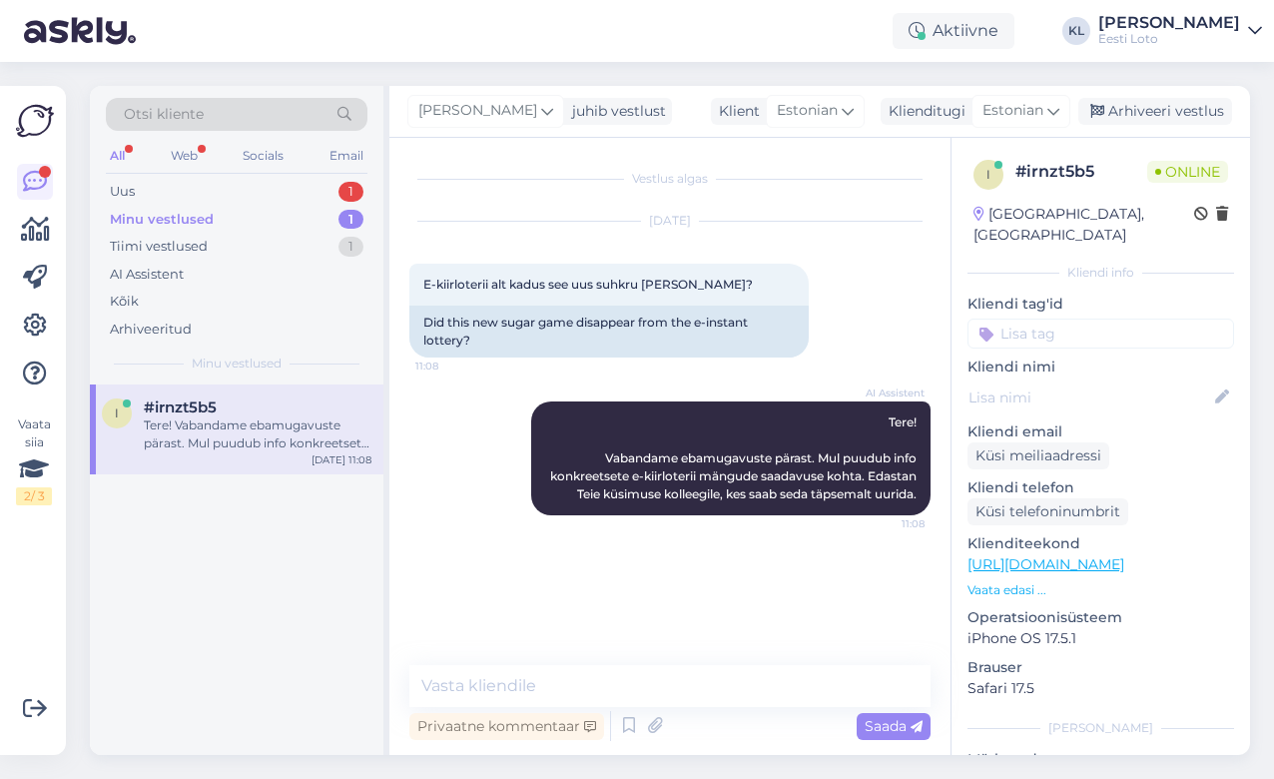
scroll to position [0, 0]
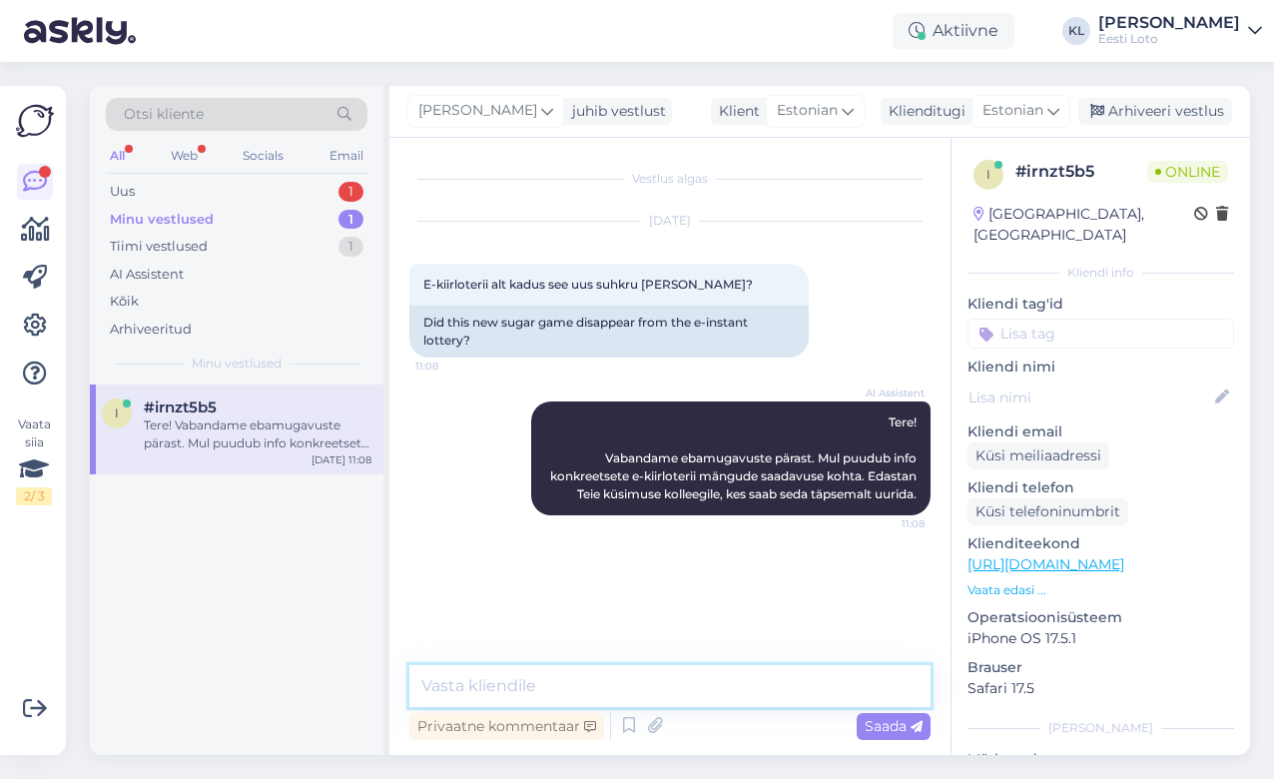
click at [521, 680] on textarea at bounding box center [669, 686] width 521 height 42
paste textarea "Tehnilistel põhjustel on hetkel mäng eemaldatud, kuid loodame peagi mängu tagas…"
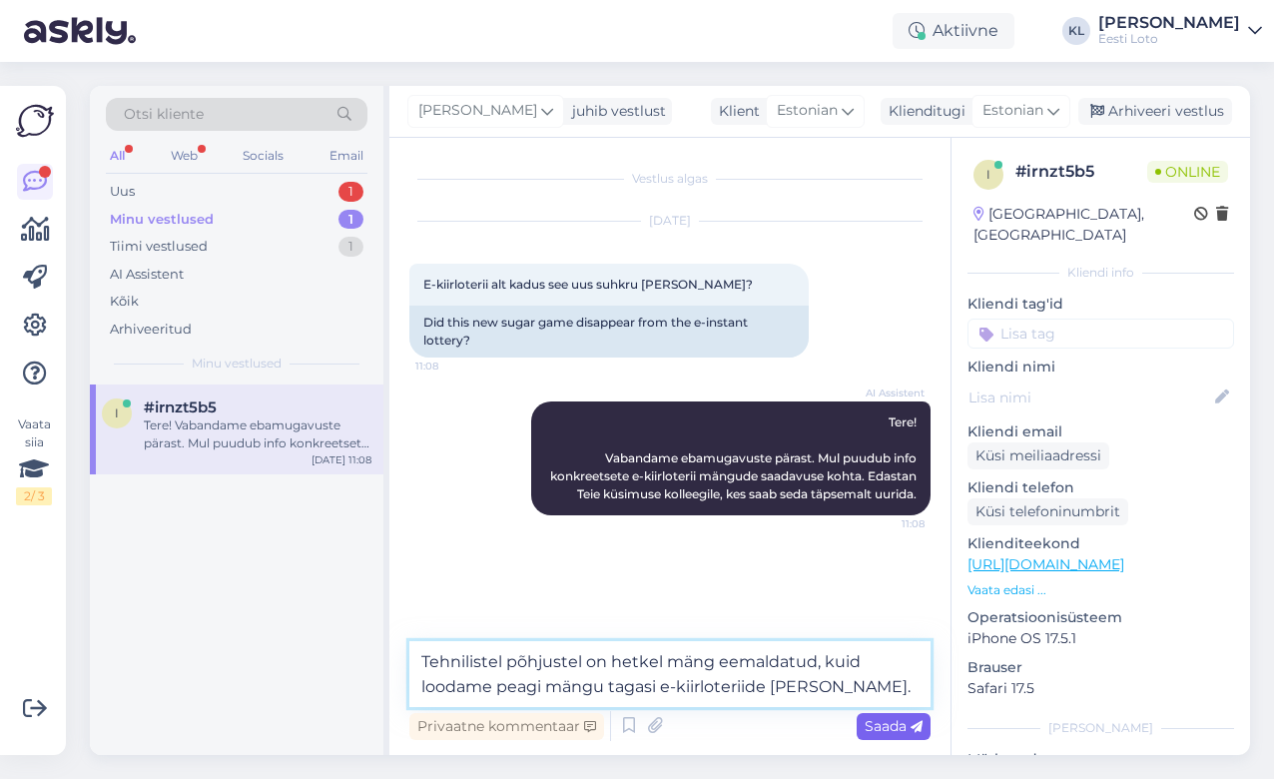
type textarea "Tehnilistel põhjustel on hetkel mäng eemaldatud, kuid loodame peagi mängu tagas…"
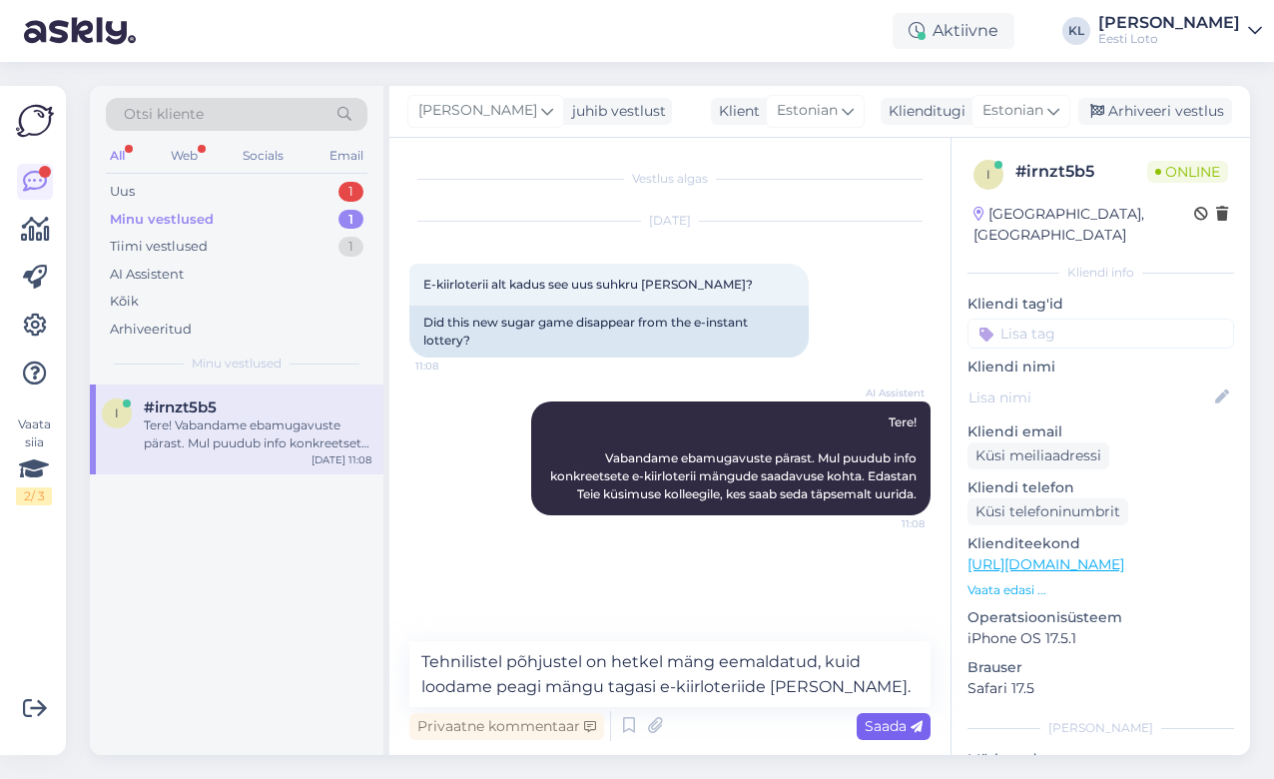
click at [896, 731] on span "Saada" at bounding box center [894, 726] width 58 height 18
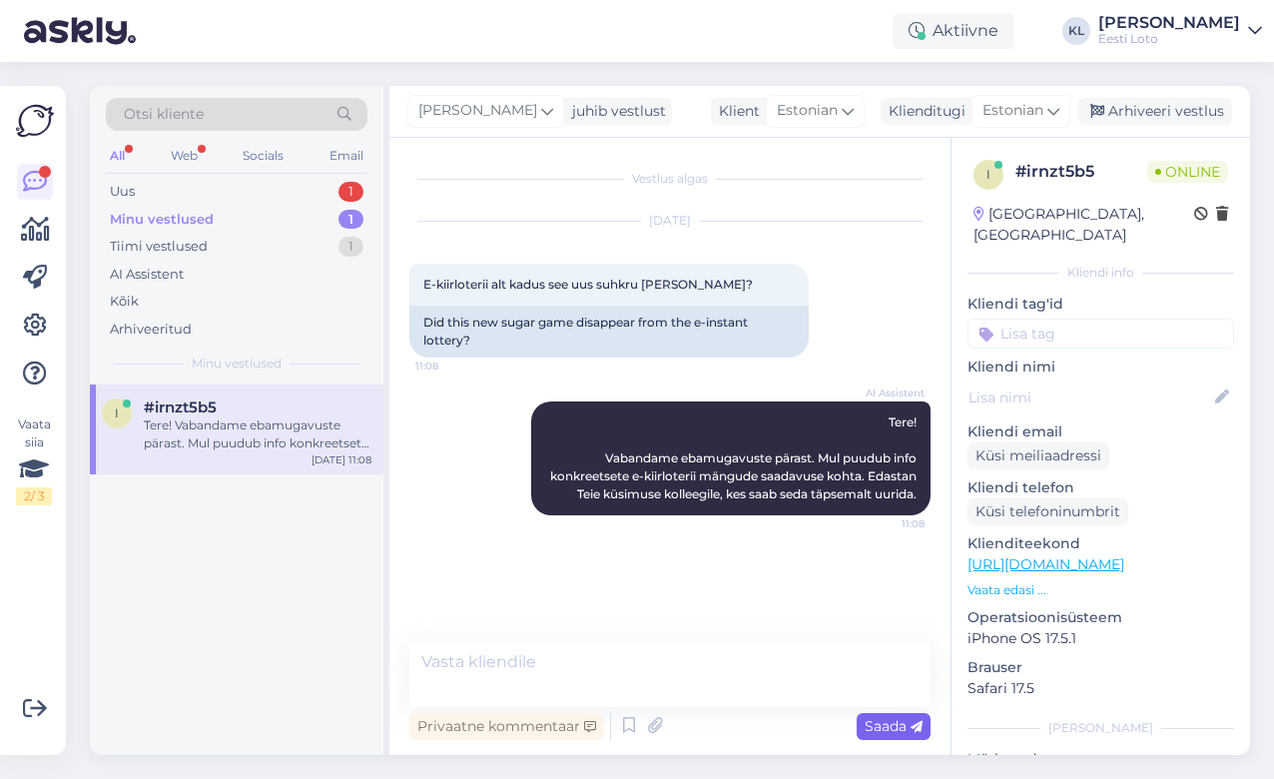
scroll to position [12, 0]
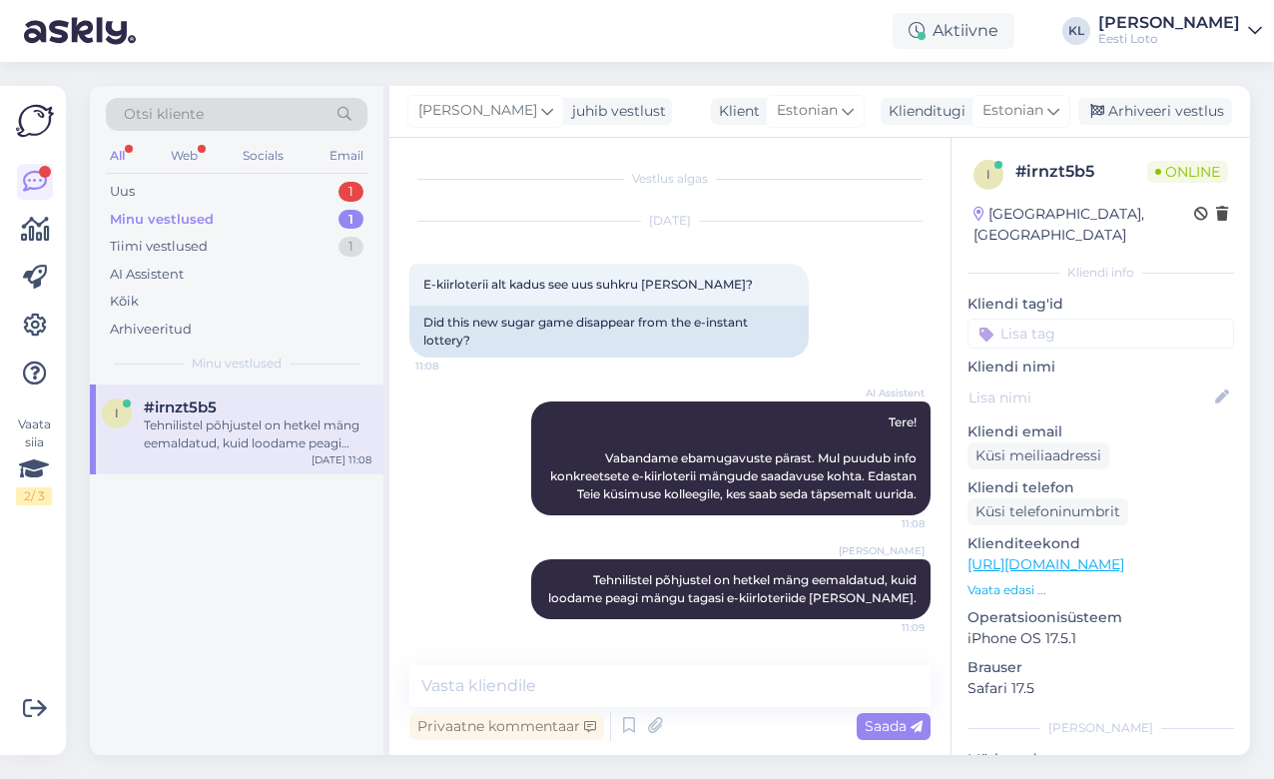
click at [1074, 319] on input at bounding box center [1101, 334] width 267 height 30
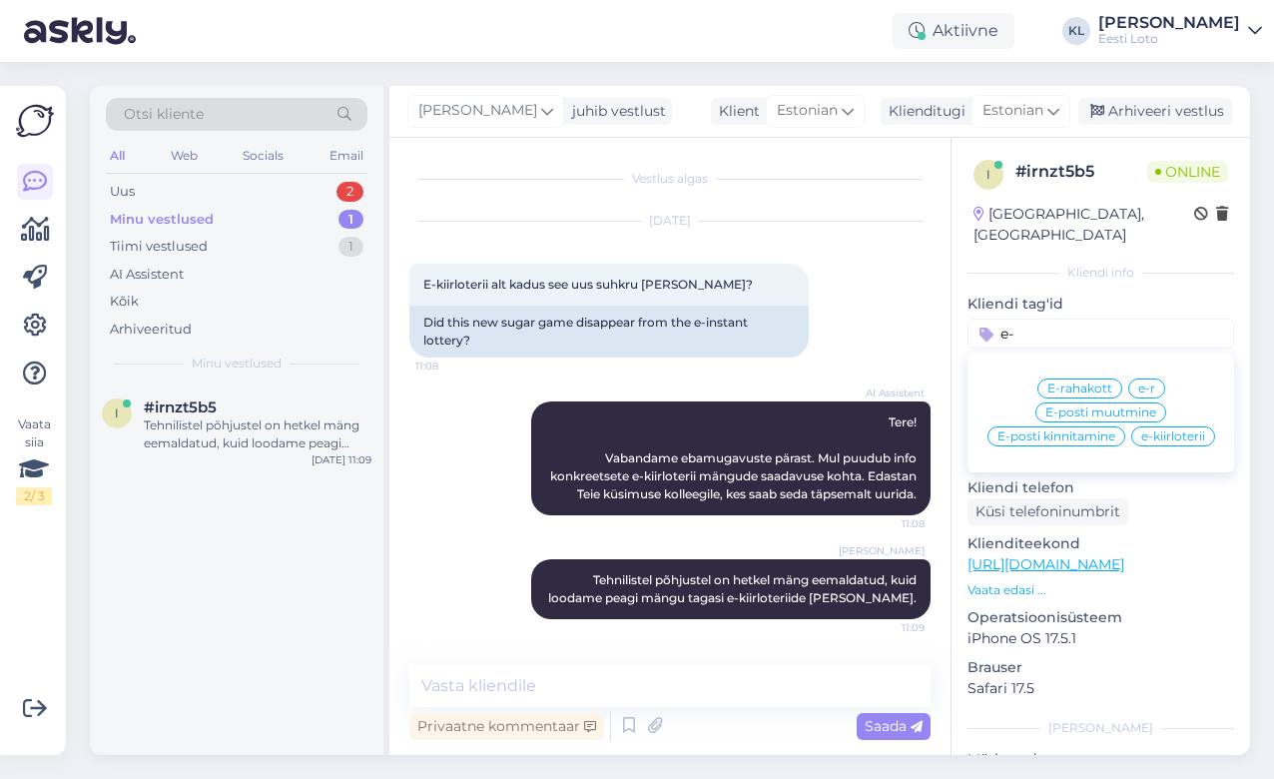
type input "e-"
click at [1150, 430] on span "e-kiirloterii" at bounding box center [1173, 436] width 64 height 12
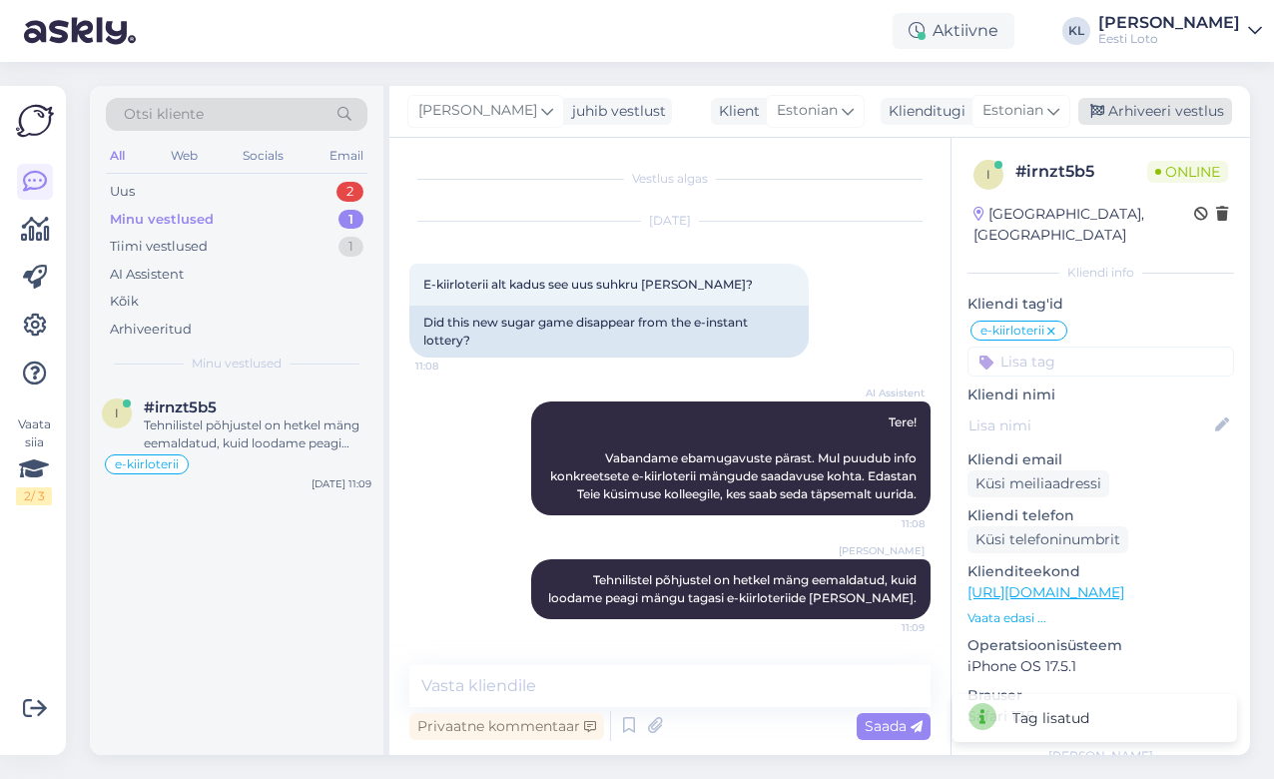
click at [1168, 110] on div "Arhiveeri vestlus" at bounding box center [1156, 111] width 154 height 27
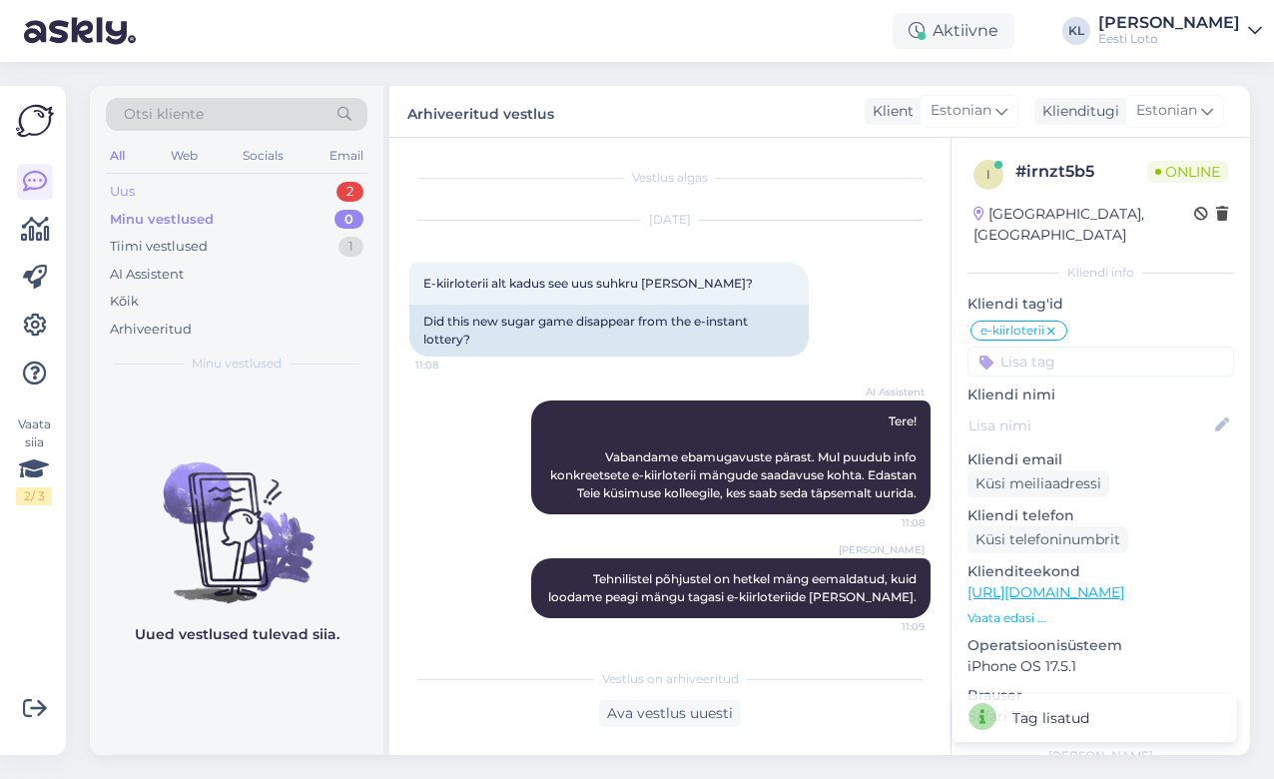
click at [273, 194] on div "Uus 2" at bounding box center [237, 192] width 262 height 28
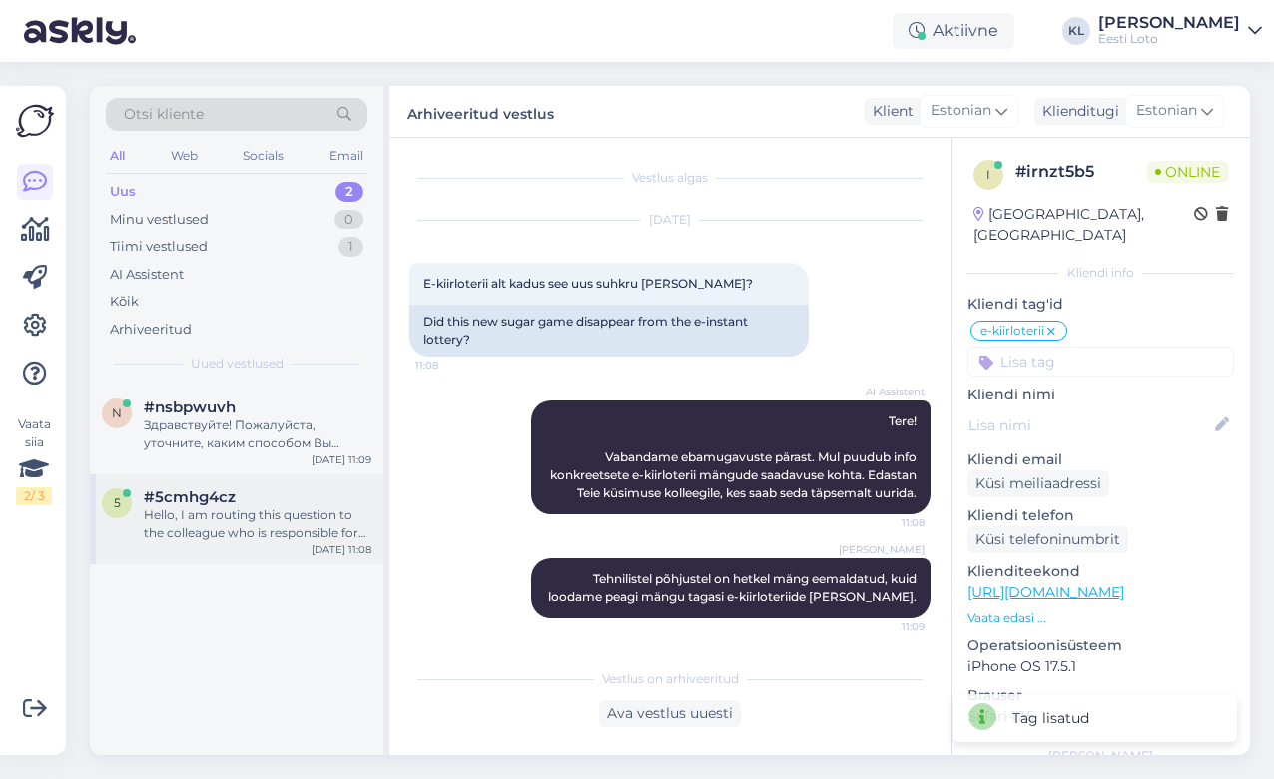
click at [270, 522] on div "Hello, I am routing this question to the colleague who is responsible for this …" at bounding box center [258, 524] width 228 height 36
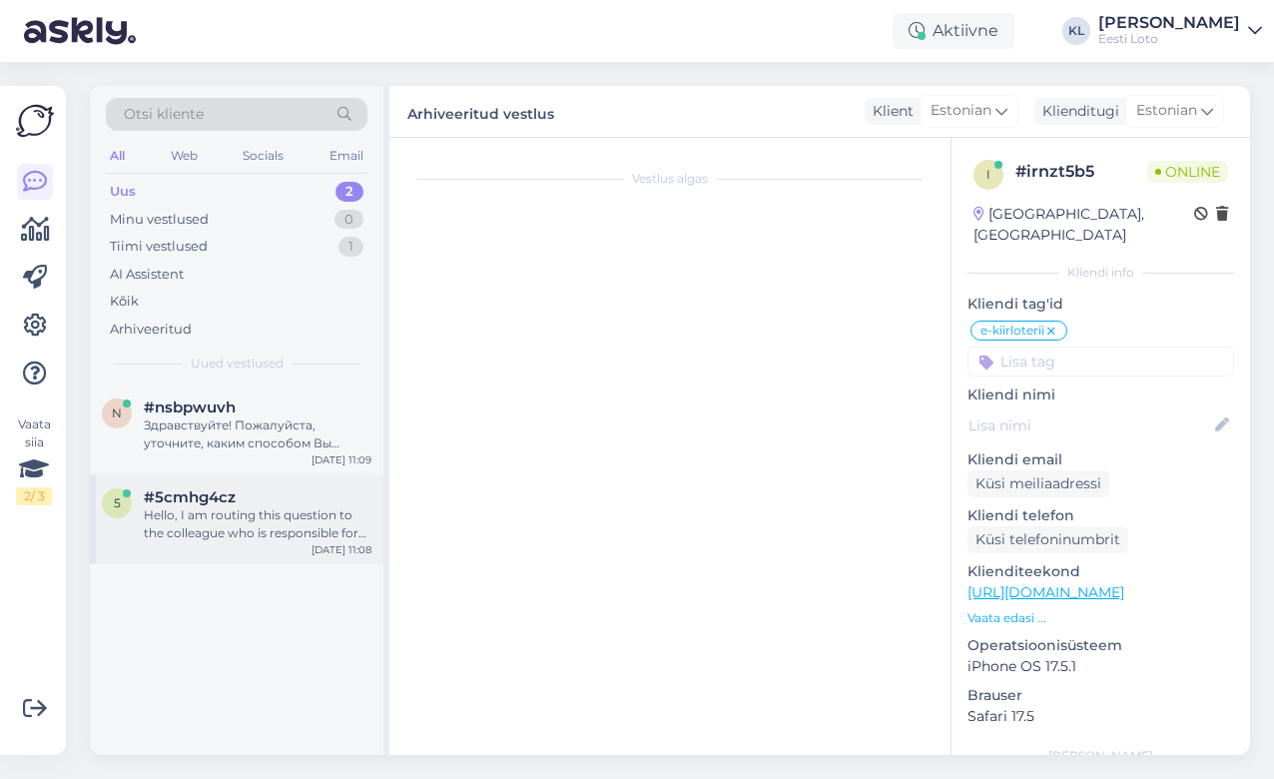
scroll to position [32, 0]
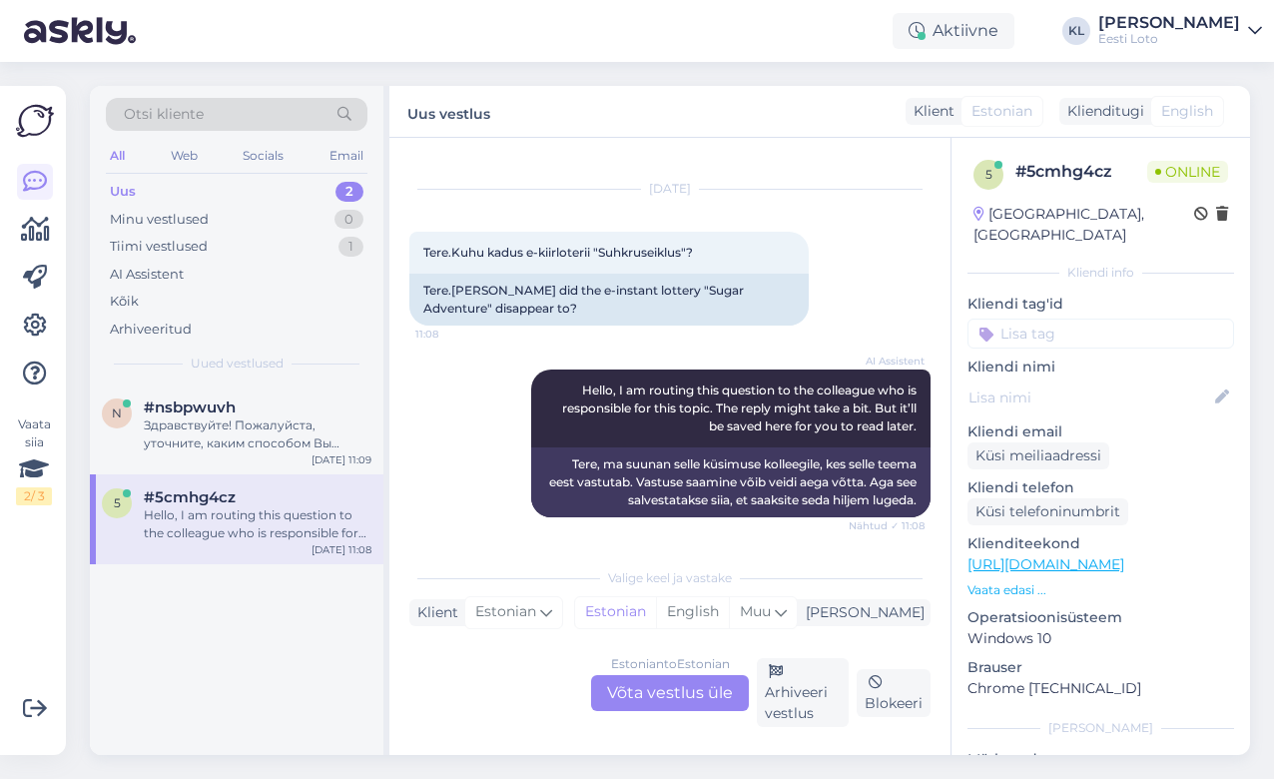
click at [624, 703] on div "Estonian to Estonian Võta vestlus üle" at bounding box center [670, 693] width 158 height 36
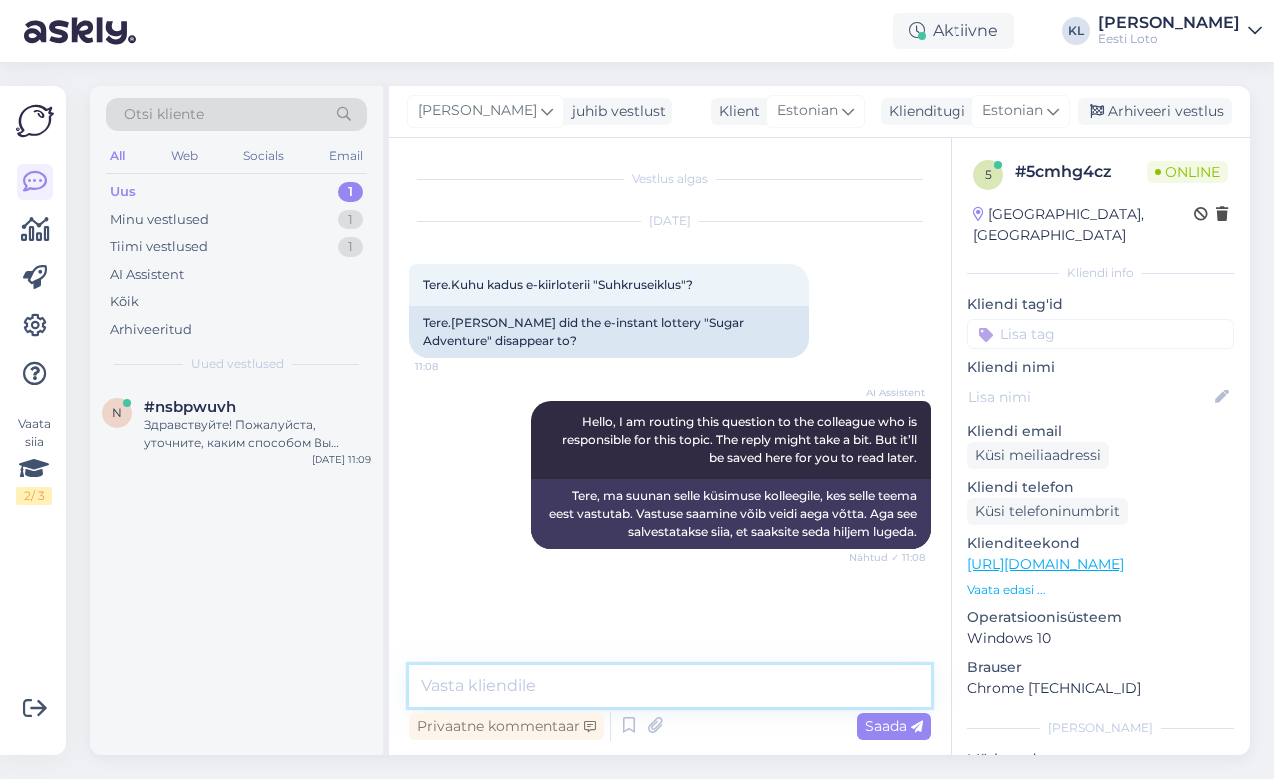
click at [573, 682] on textarea at bounding box center [669, 686] width 521 height 42
paste textarea "Tehnilistel põhjustel on hetkel mäng eemaldatud, kuid loodame peagi mängu tagas…"
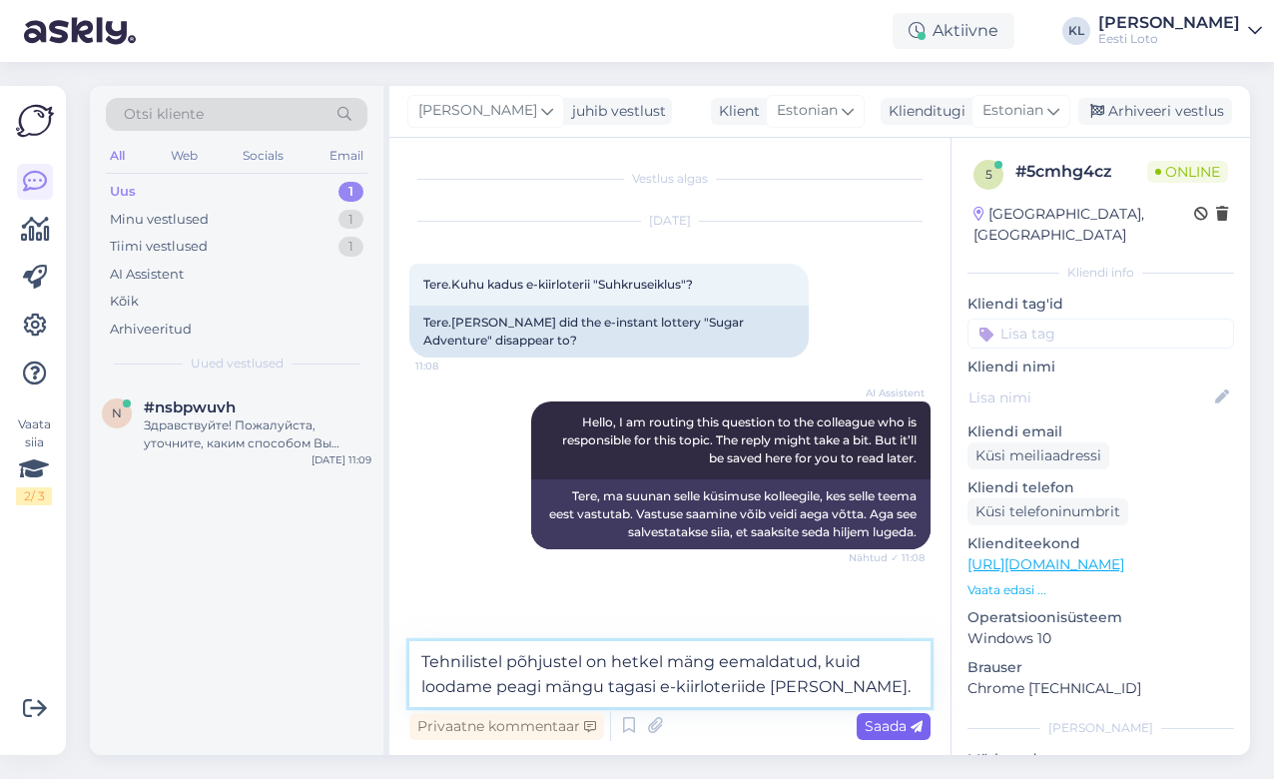
type textarea "Tehnilistel põhjustel on hetkel mäng eemaldatud, kuid loodame peagi mängu tagas…"
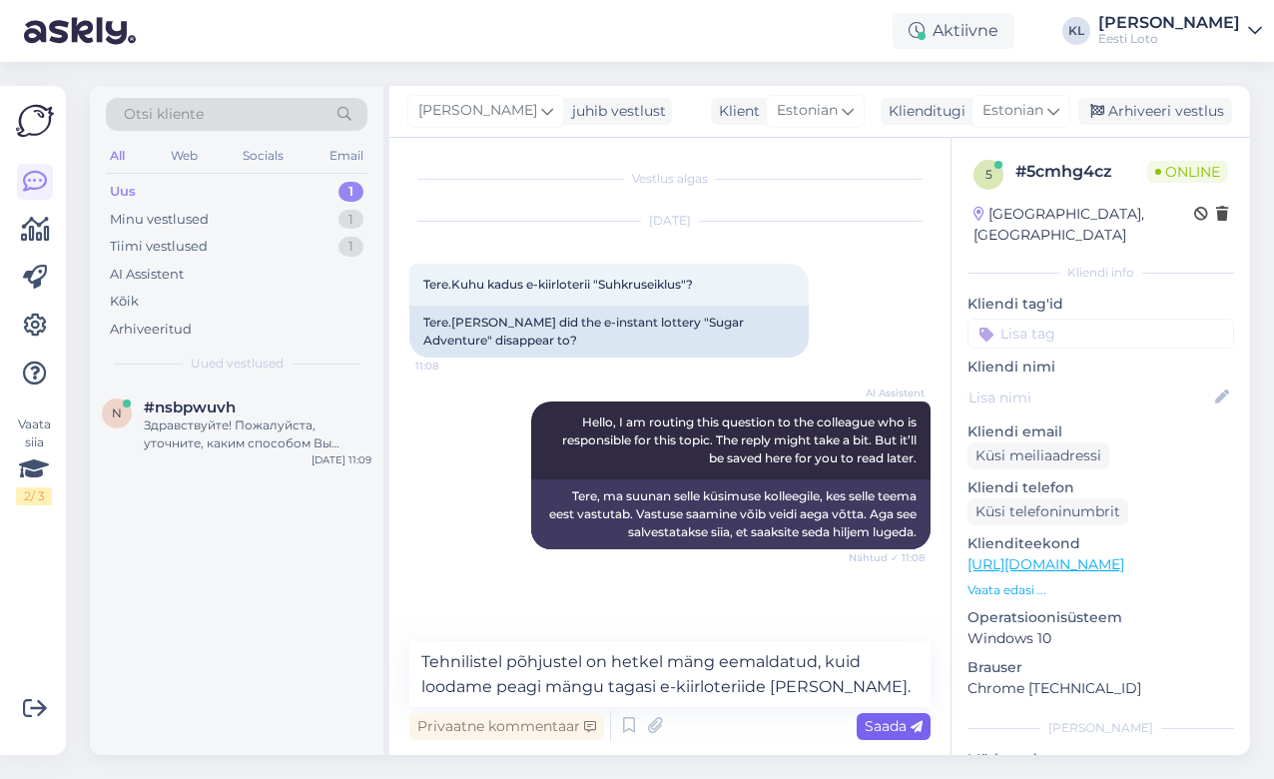
click at [879, 732] on span "Saada" at bounding box center [894, 726] width 58 height 18
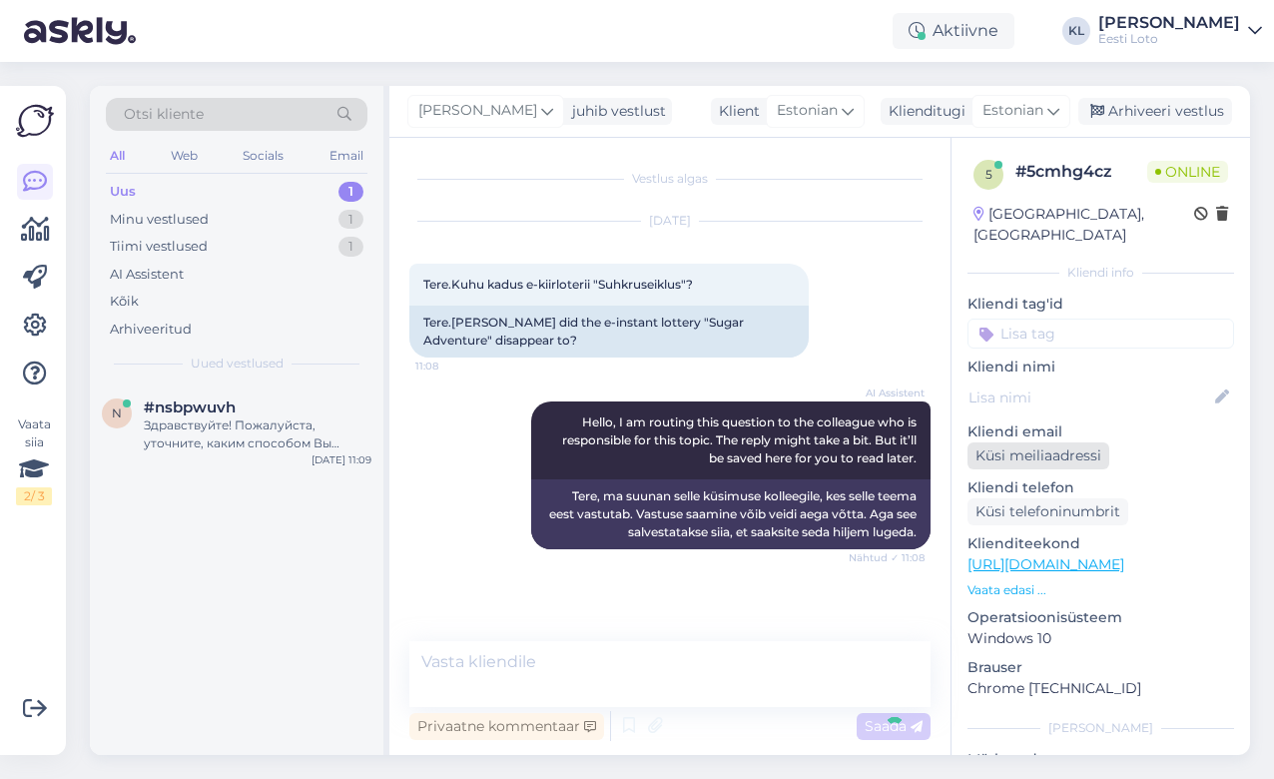
scroll to position [28, 0]
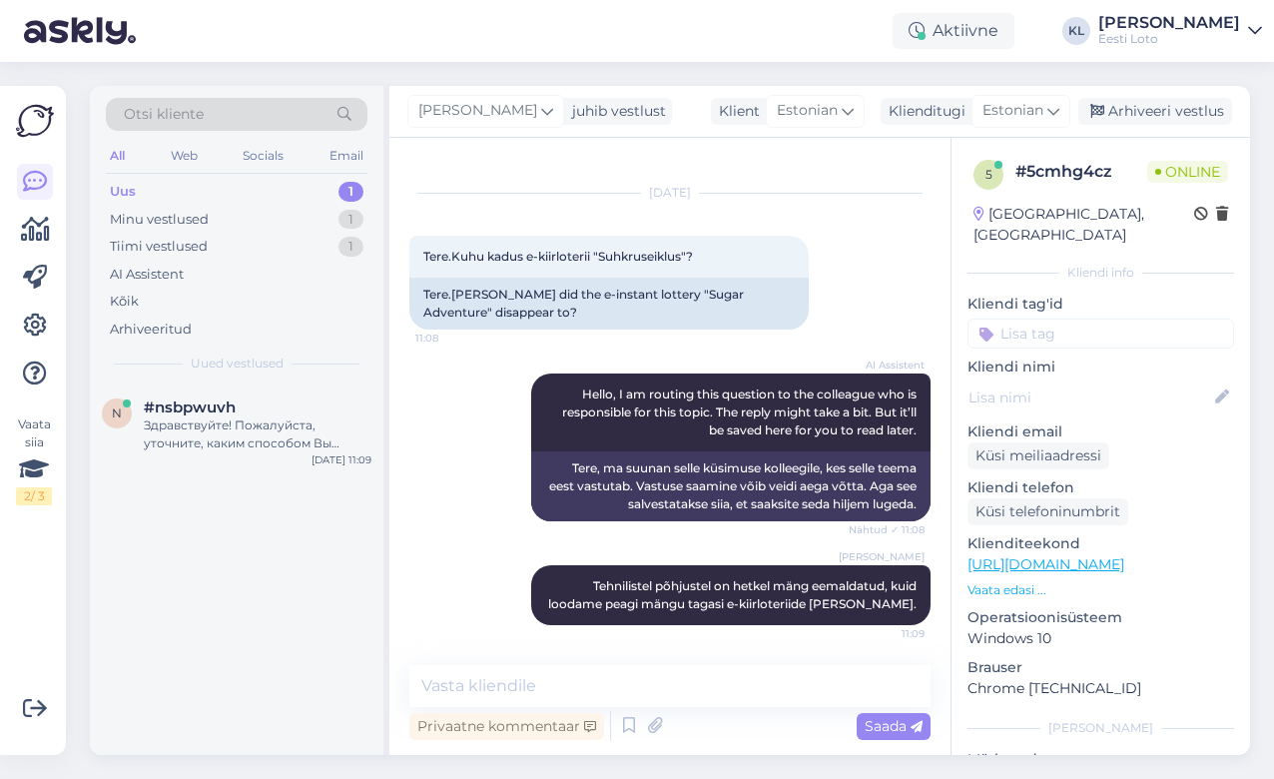
click at [1097, 319] on input at bounding box center [1101, 334] width 267 height 30
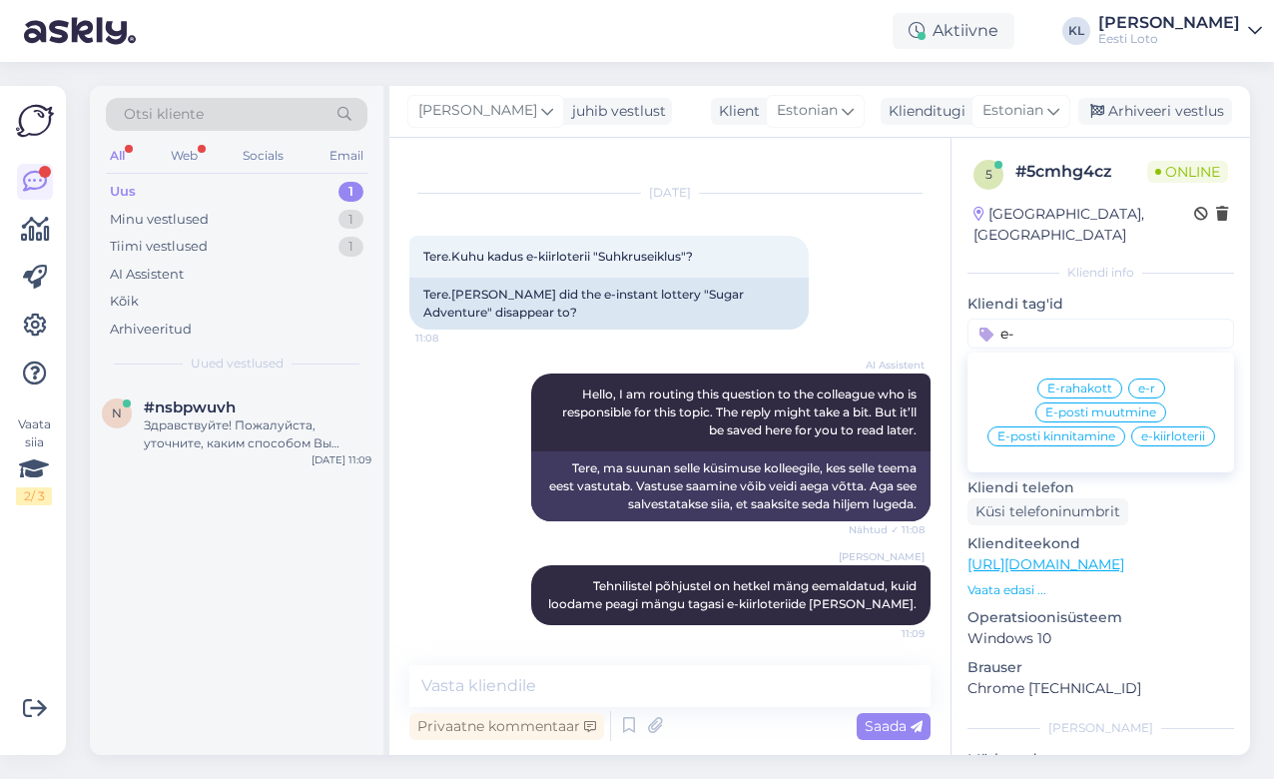
type input "e-"
click at [1157, 430] on span "e-kiirloterii" at bounding box center [1173, 436] width 64 height 12
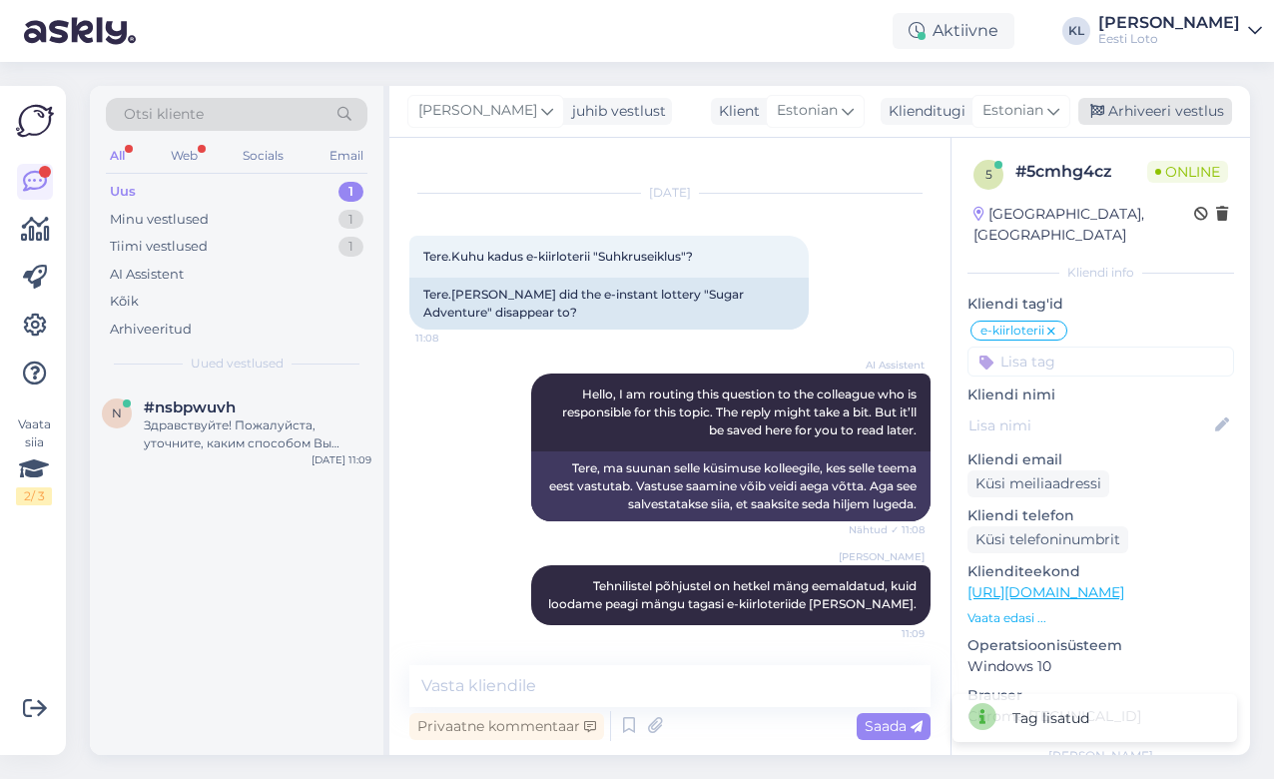
click at [1177, 109] on div "Arhiveeri vestlus" at bounding box center [1156, 111] width 154 height 27
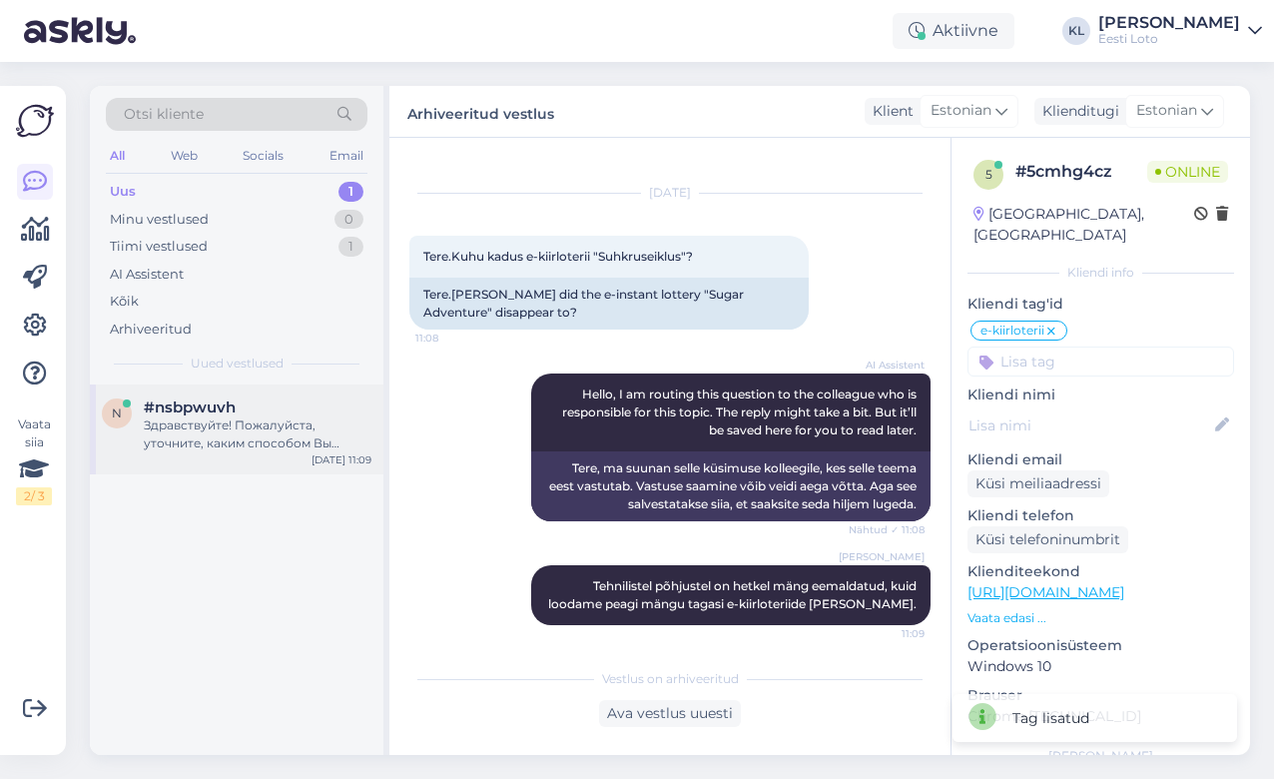
click at [217, 408] on span "#nsbpwuvh" at bounding box center [190, 407] width 92 height 18
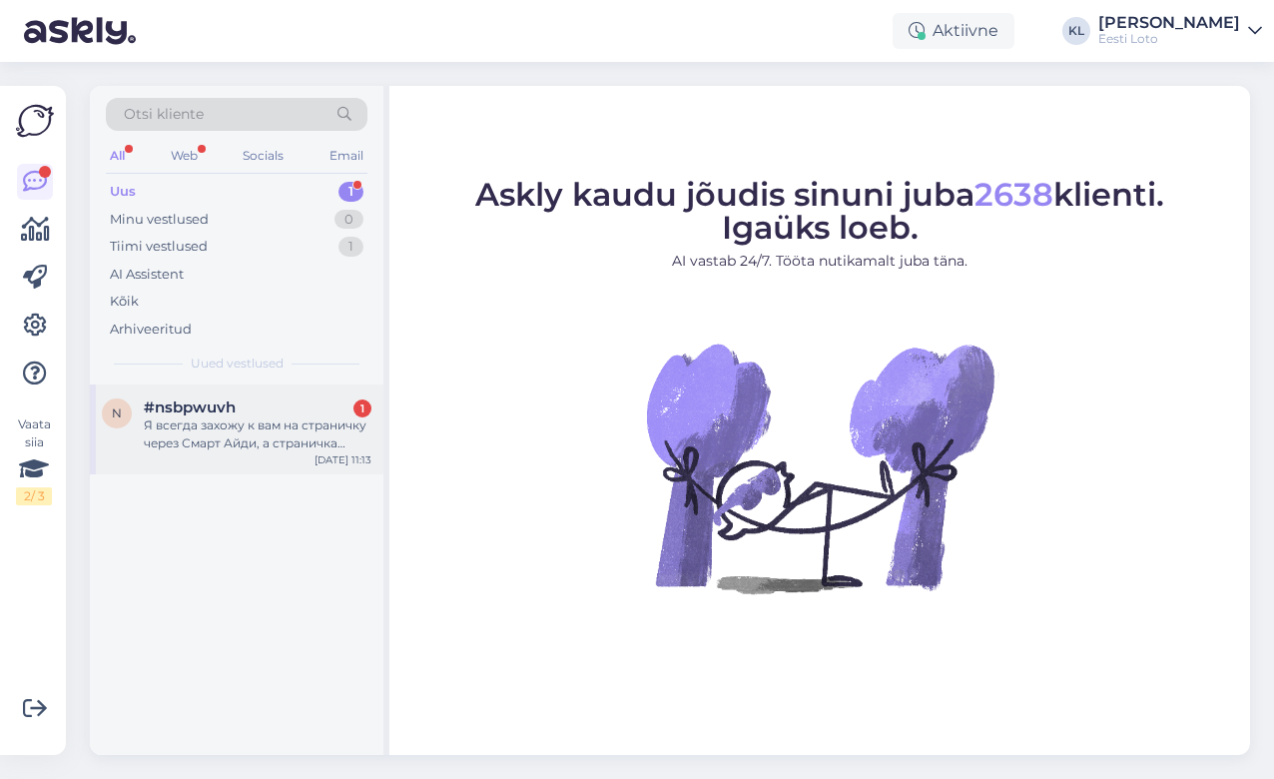
click at [195, 416] on div "Я всегда захожу к вам на страничку через Смарт Айди, а страничка открывается с …" at bounding box center [258, 434] width 228 height 36
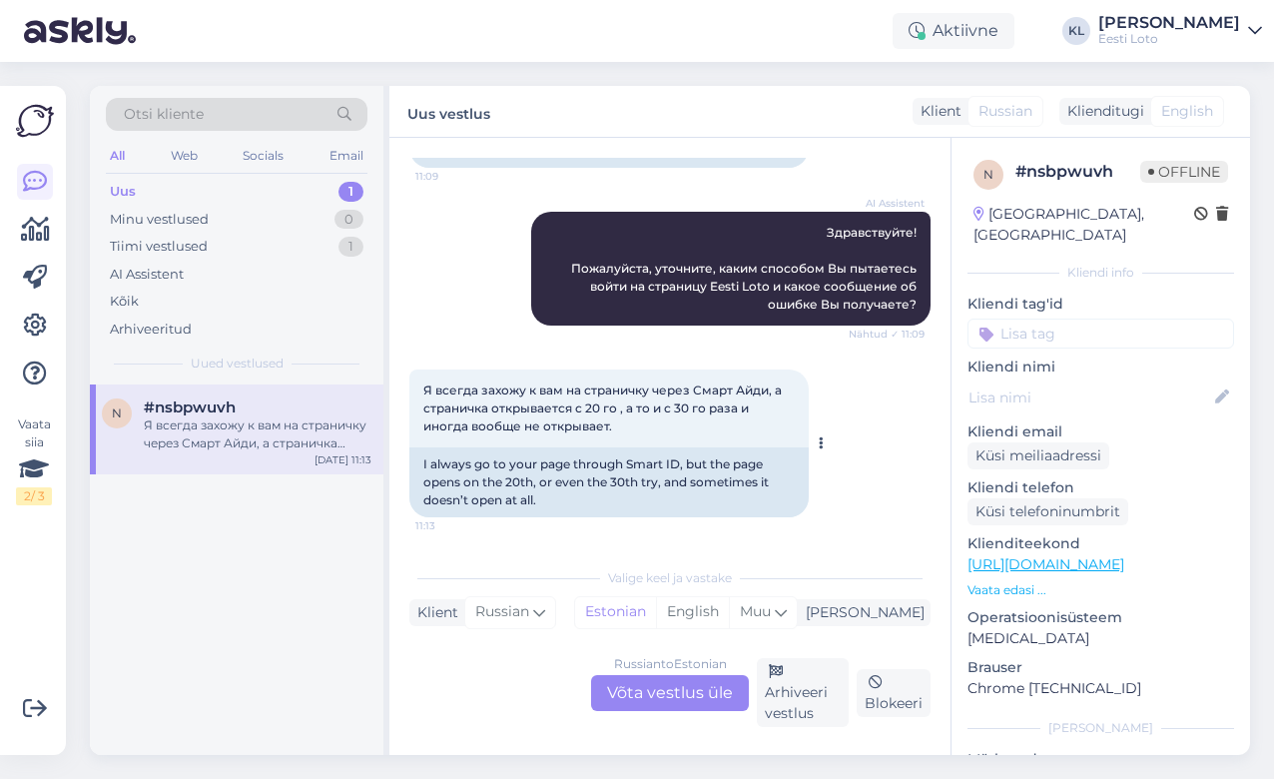
scroll to position [190, 0]
click at [679, 699] on div "Russian to Estonian Võta vestlus üle" at bounding box center [670, 693] width 158 height 36
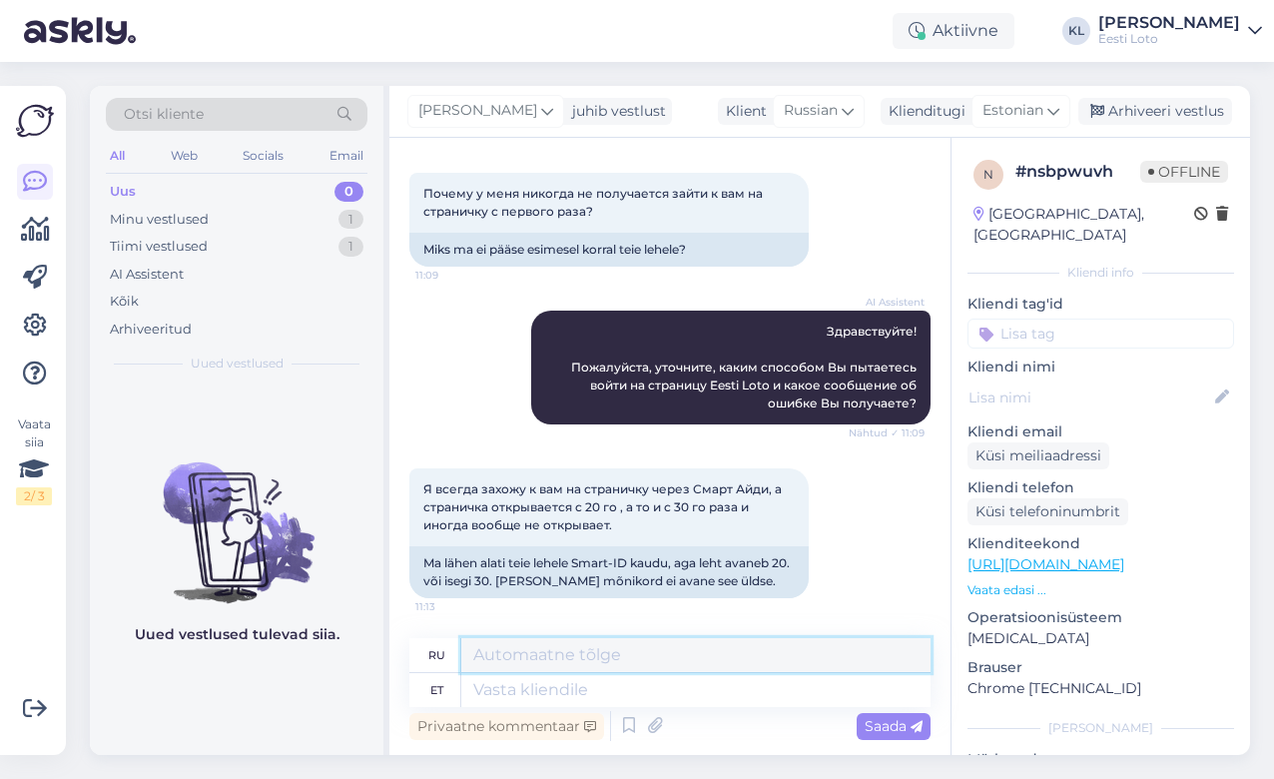
click at [687, 661] on textarea at bounding box center [695, 655] width 469 height 34
paste textarea "Üldisi tõrkeid Smart-ID-ga sisselogimisel meie kodulehel hetkel ei esine. Soovi…"
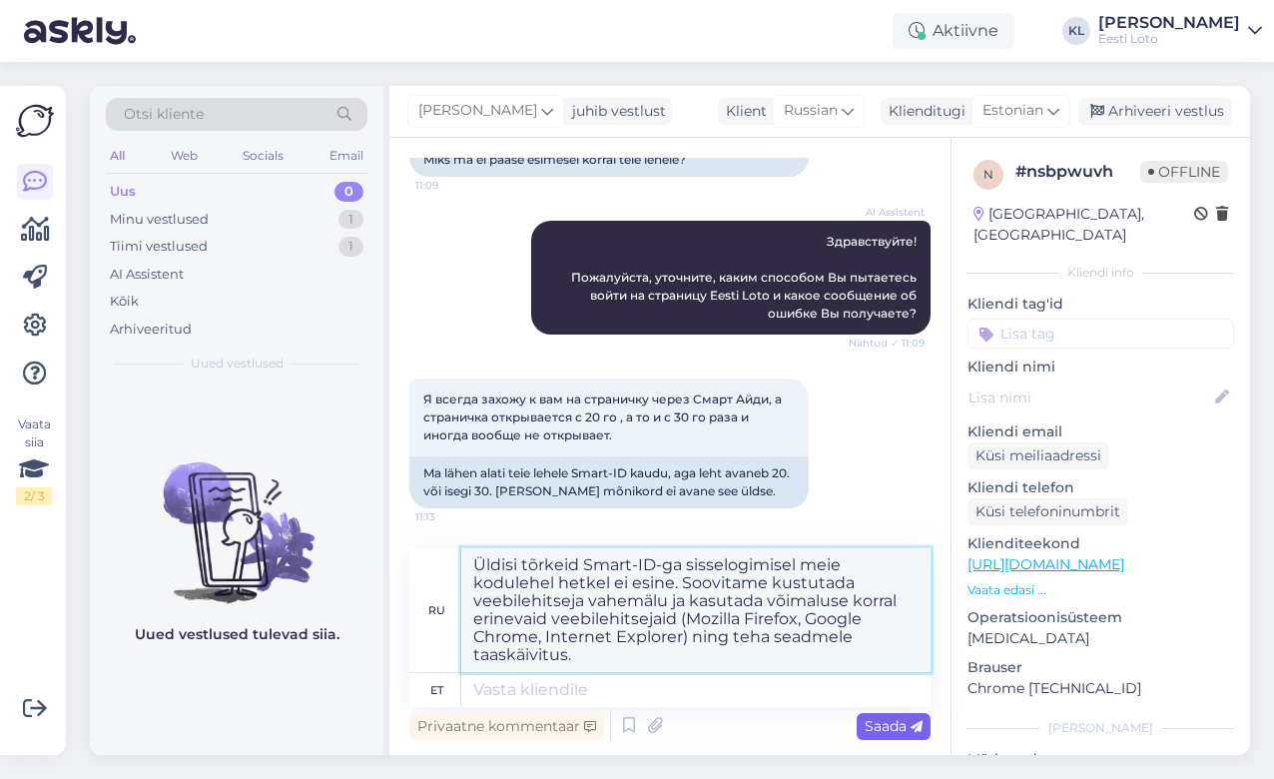
type textarea "Üldisi tõrkeid Smart-ID-ga sisselogimisel meie kodulehel hetkel ei esine. Soovi…"
click at [873, 726] on span "Saada" at bounding box center [894, 726] width 58 height 18
drag, startPoint x: 601, startPoint y: 655, endPoint x: 386, endPoint y: 488, distance: 271.9
click at [386, 488] on div "Otsi kliente All Web Socials Email Uus 0 Minu vestlused 1 Tiimi vestlused 1 AI …" at bounding box center [670, 420] width 1160 height 669
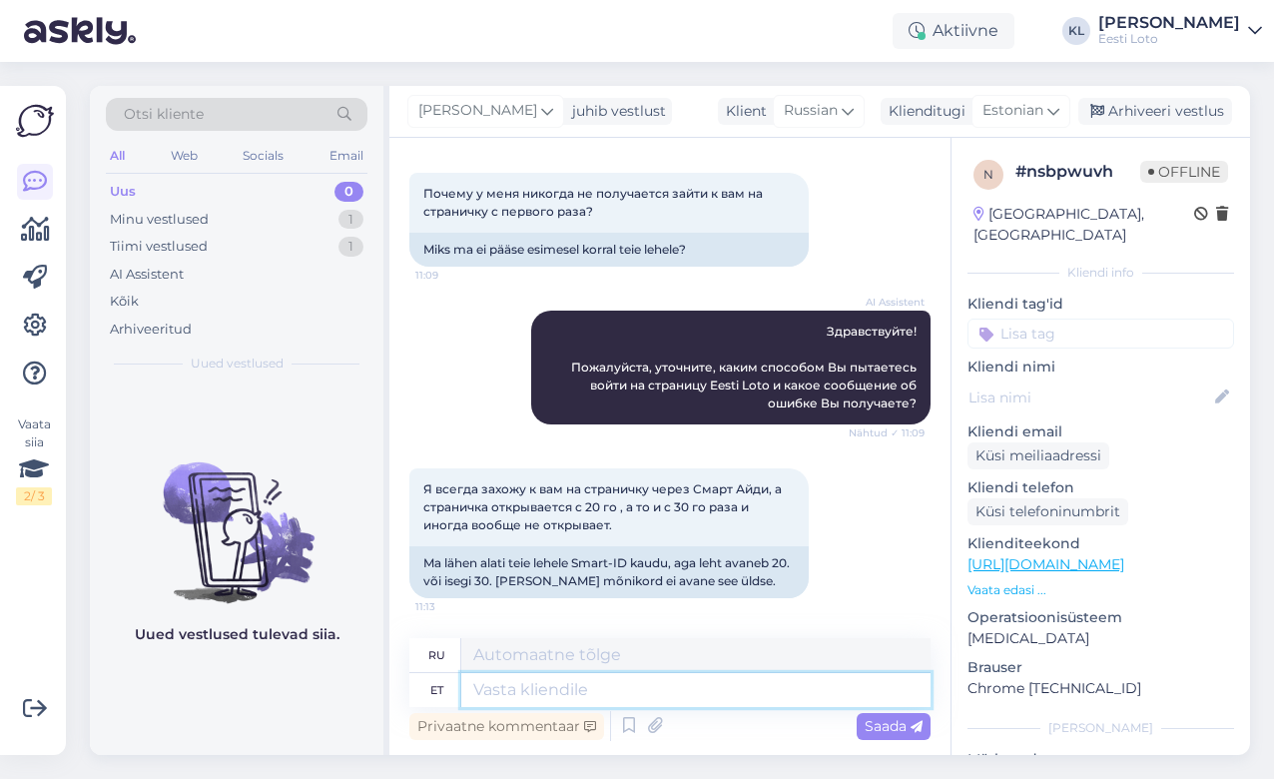
click at [509, 701] on textarea at bounding box center [695, 690] width 469 height 34
paste textarea "Üldisi tõrkeid Smart-ID-ga sisselogimisel meie kodulehel hetkel ei esine. Soovi…"
type textarea "Üldisi tõrkeid Smart-ID-ga sisselogimisel meie kodulehel hetkel ei esine. Soovi…"
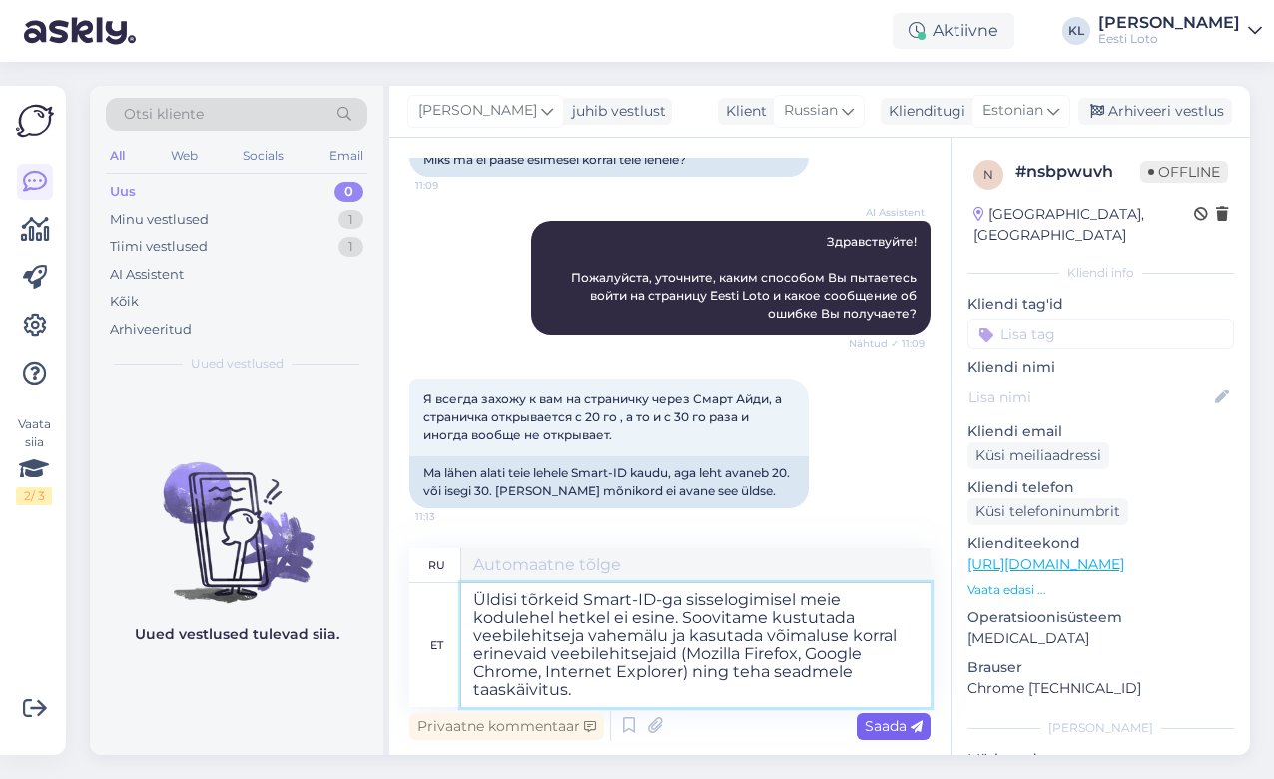
type textarea "В настоящее время общих ошибок при входе через Smart-ID на нашем сайте не возни…"
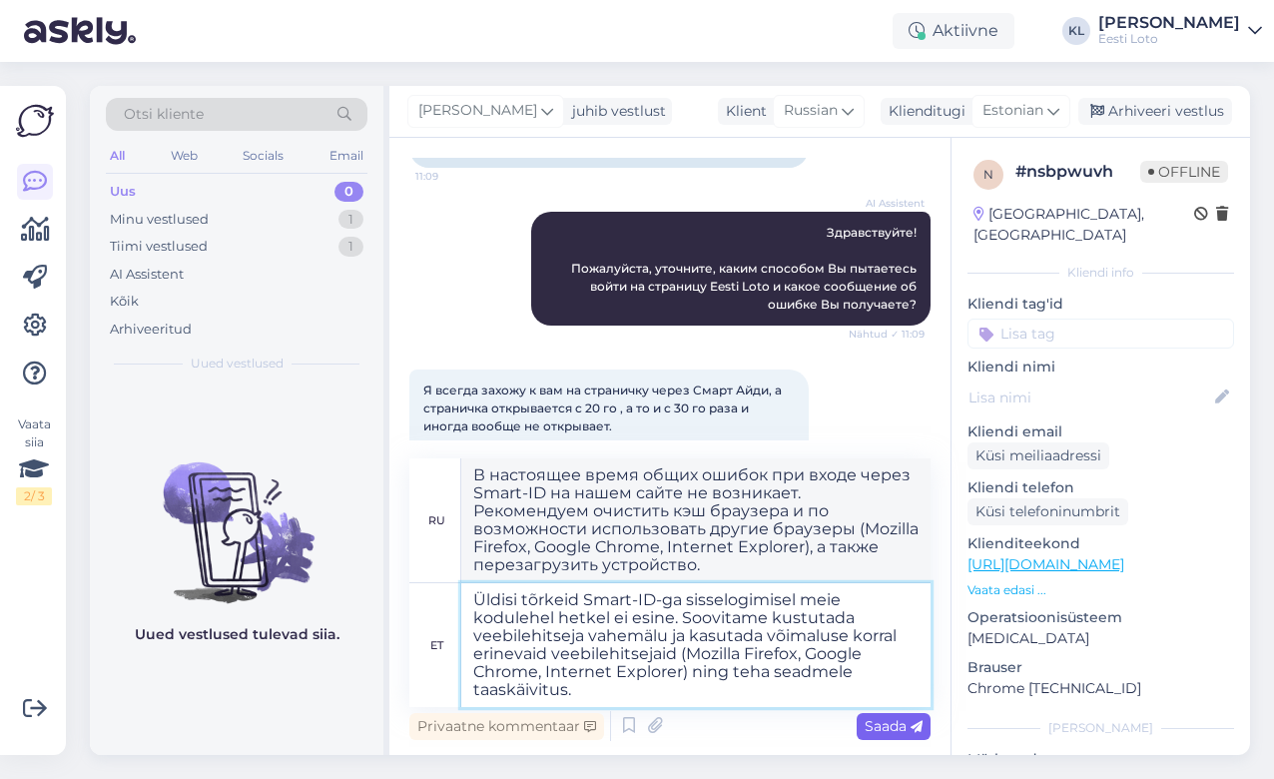
type textarea "Üldisi tõrkeid Smart-ID-ga sisselogimisel meie kodulehel hetkel ei esine. Soovi…"
click at [880, 729] on span "Saada" at bounding box center [894, 726] width 58 height 18
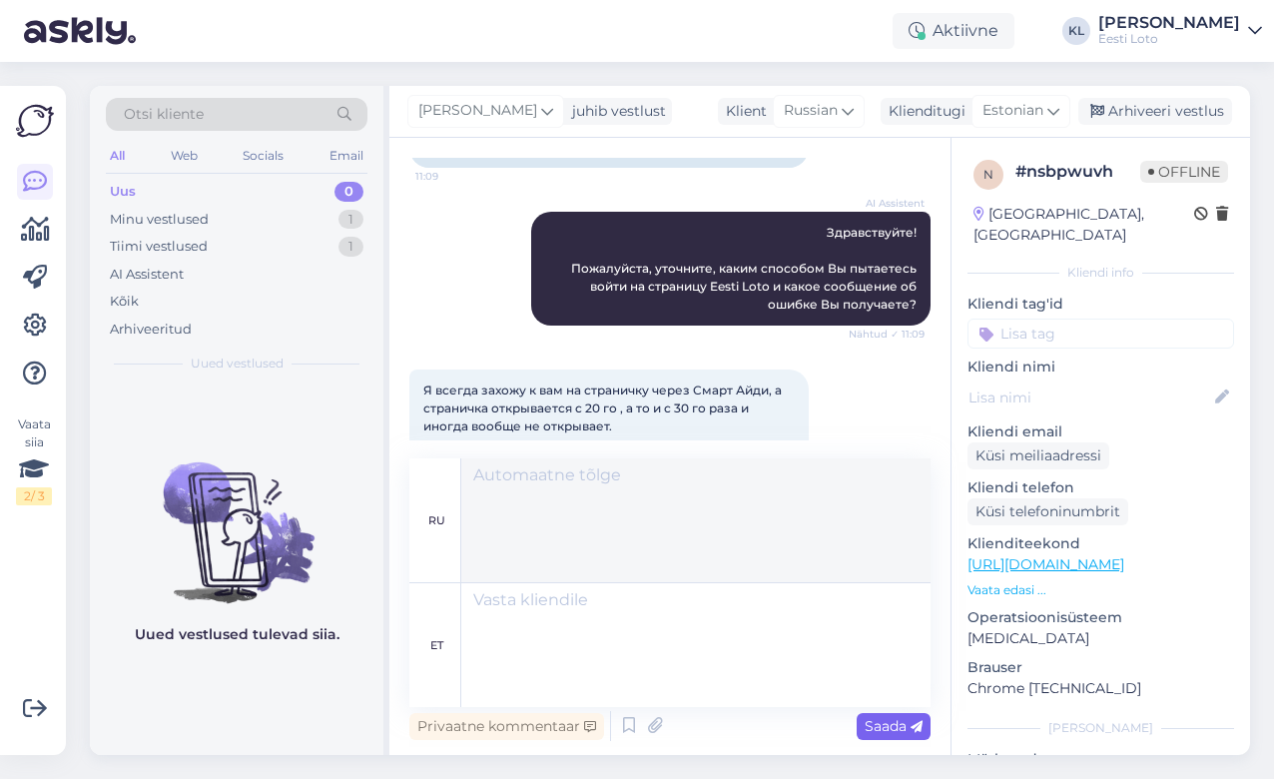
scroll to position [534, 0]
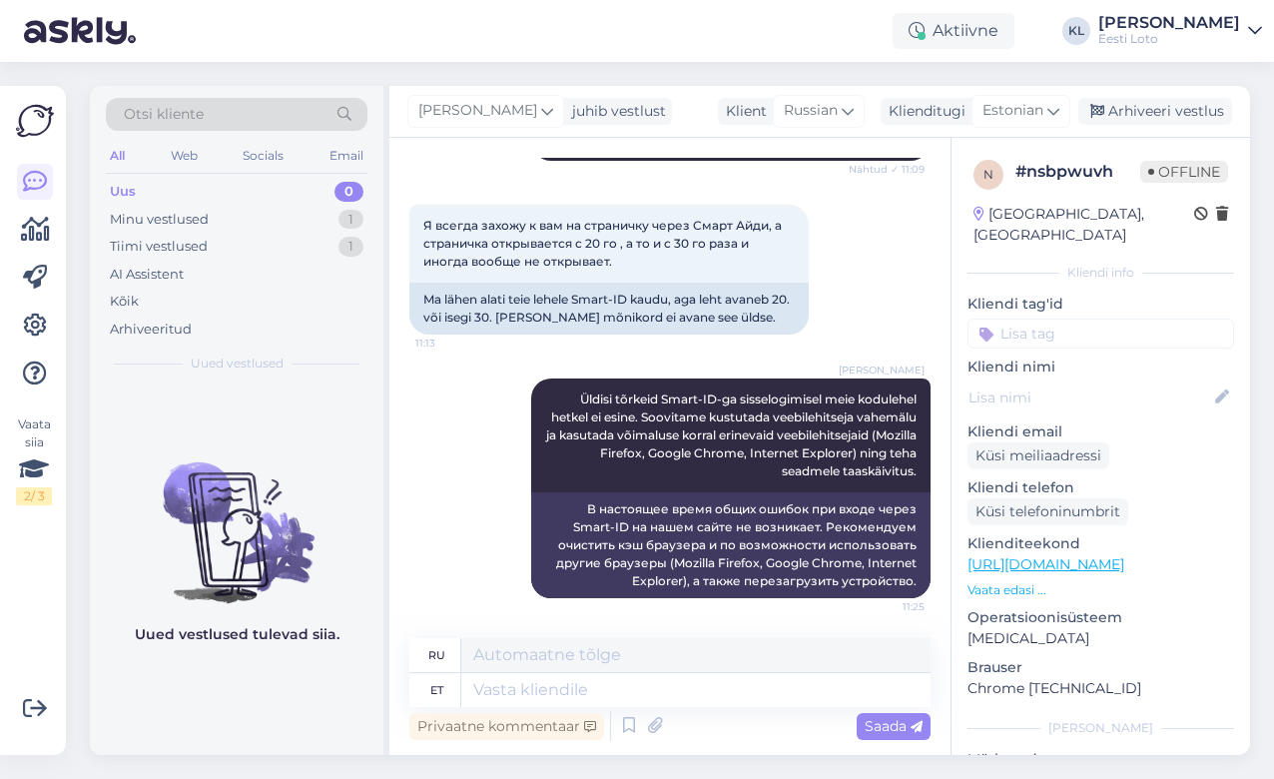
click at [1052, 319] on input at bounding box center [1101, 334] width 267 height 30
type input "Smart"
click at [1102, 382] on span "Smart-ID probleem" at bounding box center [1061, 388] width 118 height 12
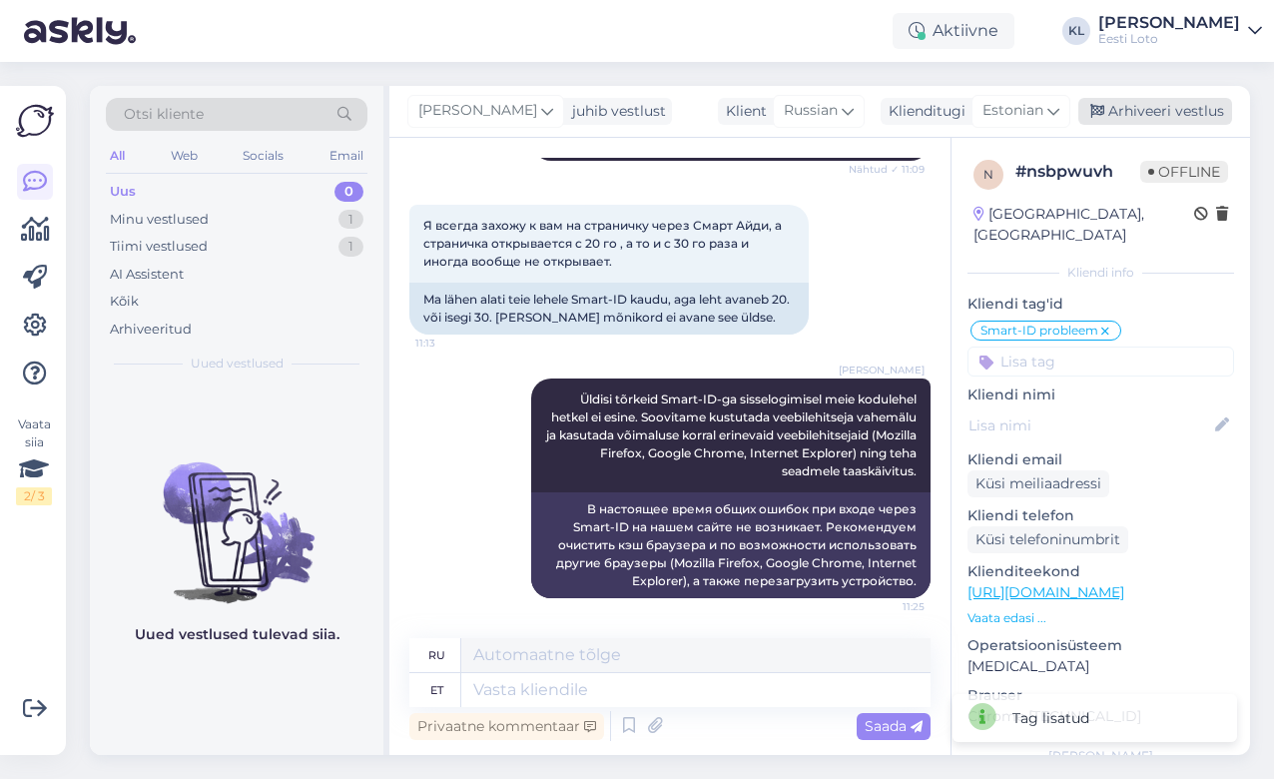
click at [1182, 108] on div "Arhiveeri vestlus" at bounding box center [1156, 111] width 154 height 27
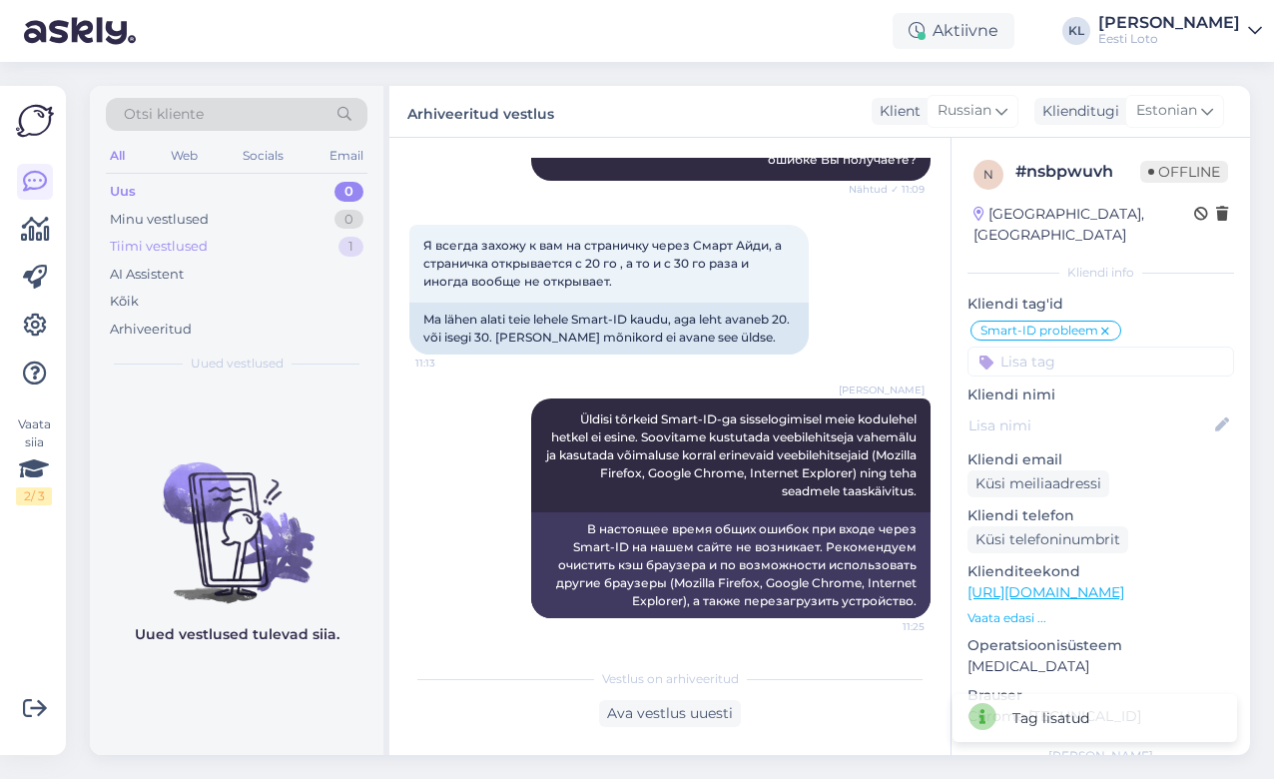
click at [258, 242] on div "Tiimi vestlused 1" at bounding box center [237, 247] width 262 height 28
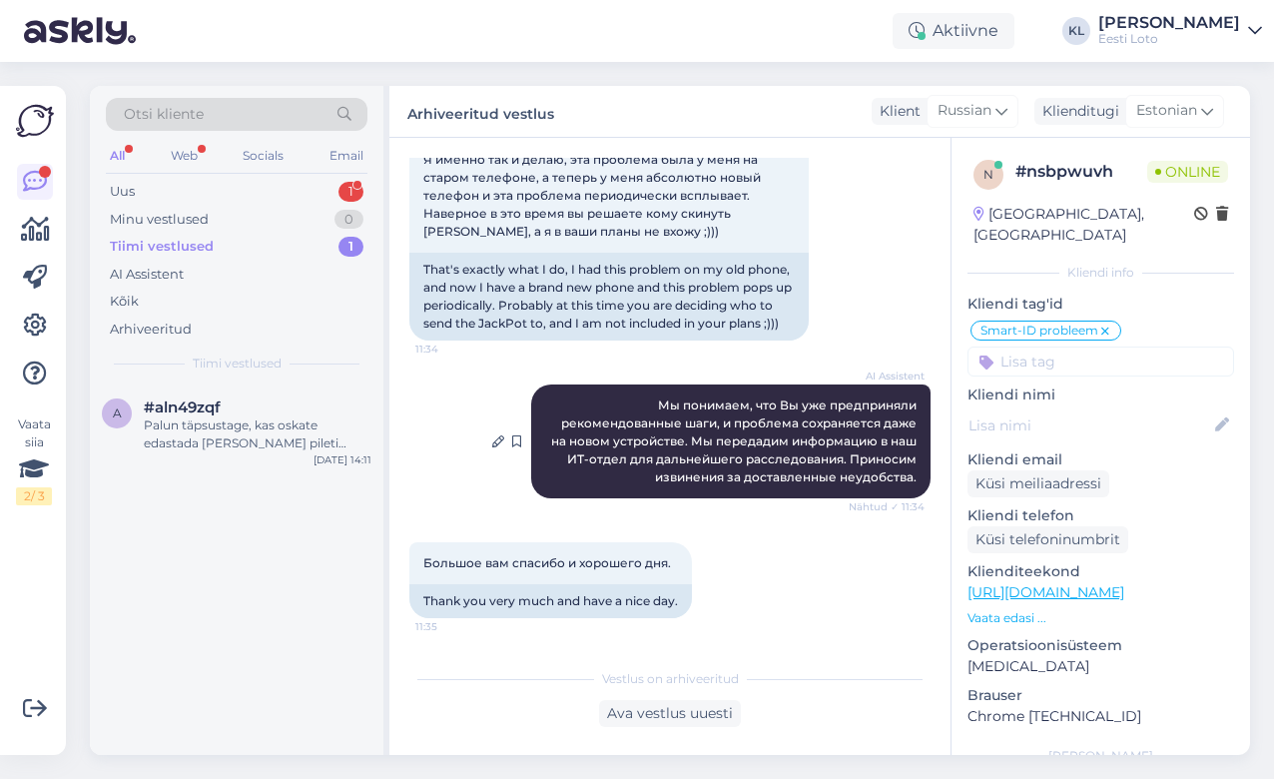
scroll to position [876, 0]
click at [246, 177] on div "Otsi kliente All Web Socials Email Uus 1 Minu vestlused 0 Tiimi vestlused 1 AI …" at bounding box center [237, 235] width 294 height 299
click at [225, 194] on div "Uus 1" at bounding box center [237, 192] width 262 height 28
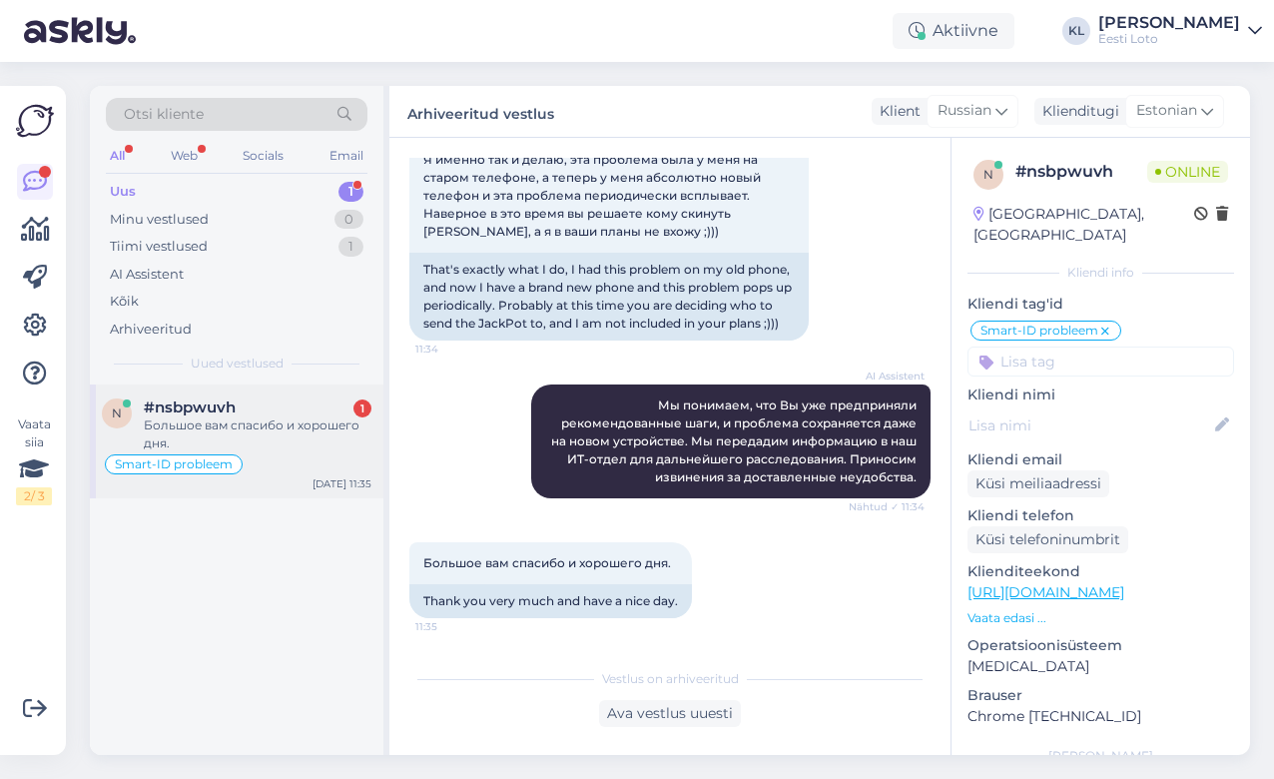
click at [273, 410] on div "#nsbpwuvh 1" at bounding box center [258, 407] width 228 height 18
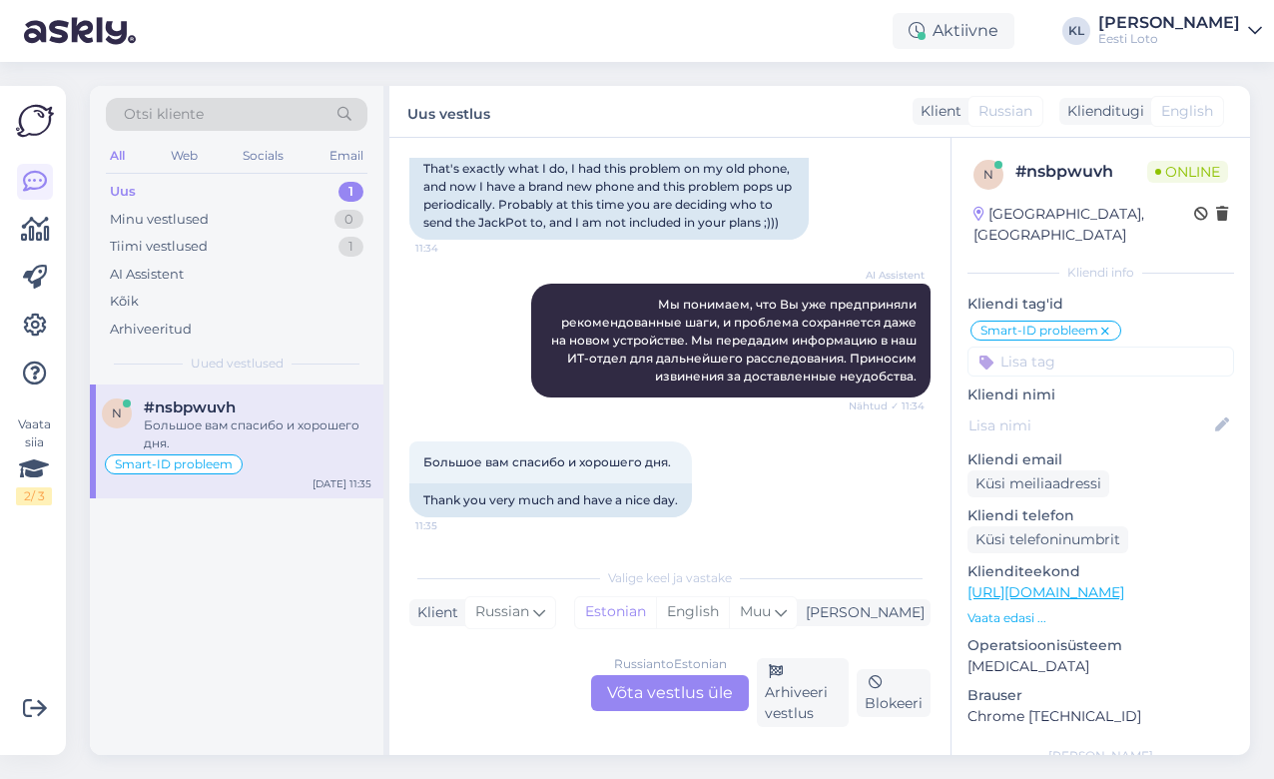
click at [702, 689] on div "Russian to Estonian Võta vestlus üle" at bounding box center [670, 693] width 158 height 36
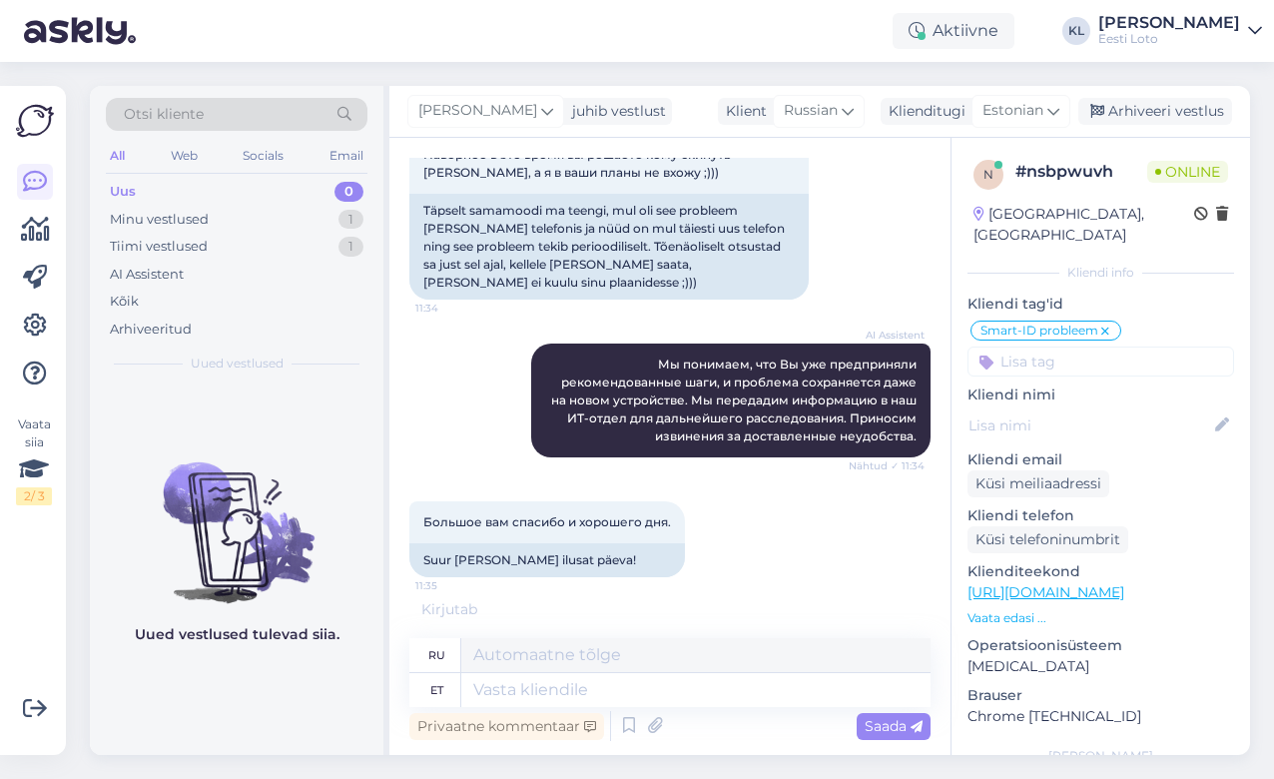
scroll to position [917, 0]
click at [1126, 111] on div "Arhiveeri vestlus" at bounding box center [1156, 111] width 154 height 27
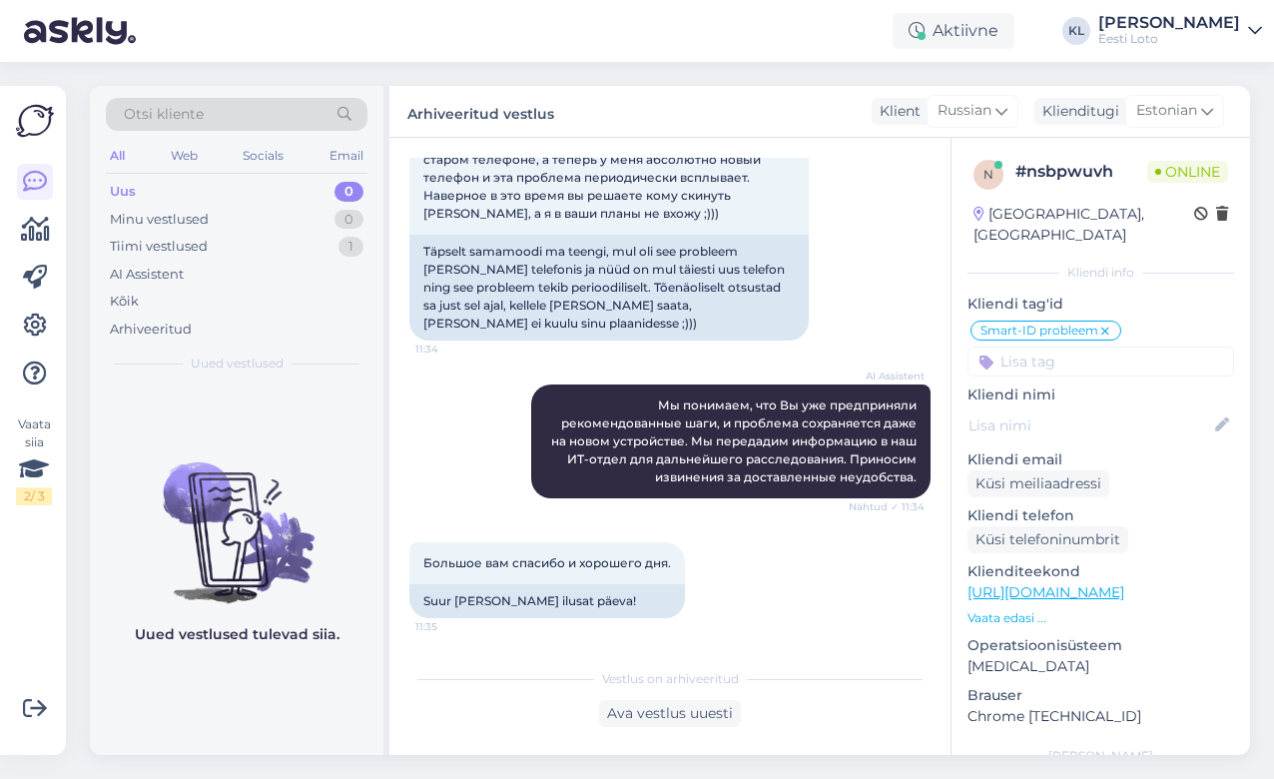
click at [570, 43] on div "Aktiivne KL Kristiina Ilsis Laur Eesti Loto" at bounding box center [637, 31] width 1274 height 62
